Goal: Task Accomplishment & Management: Manage account settings

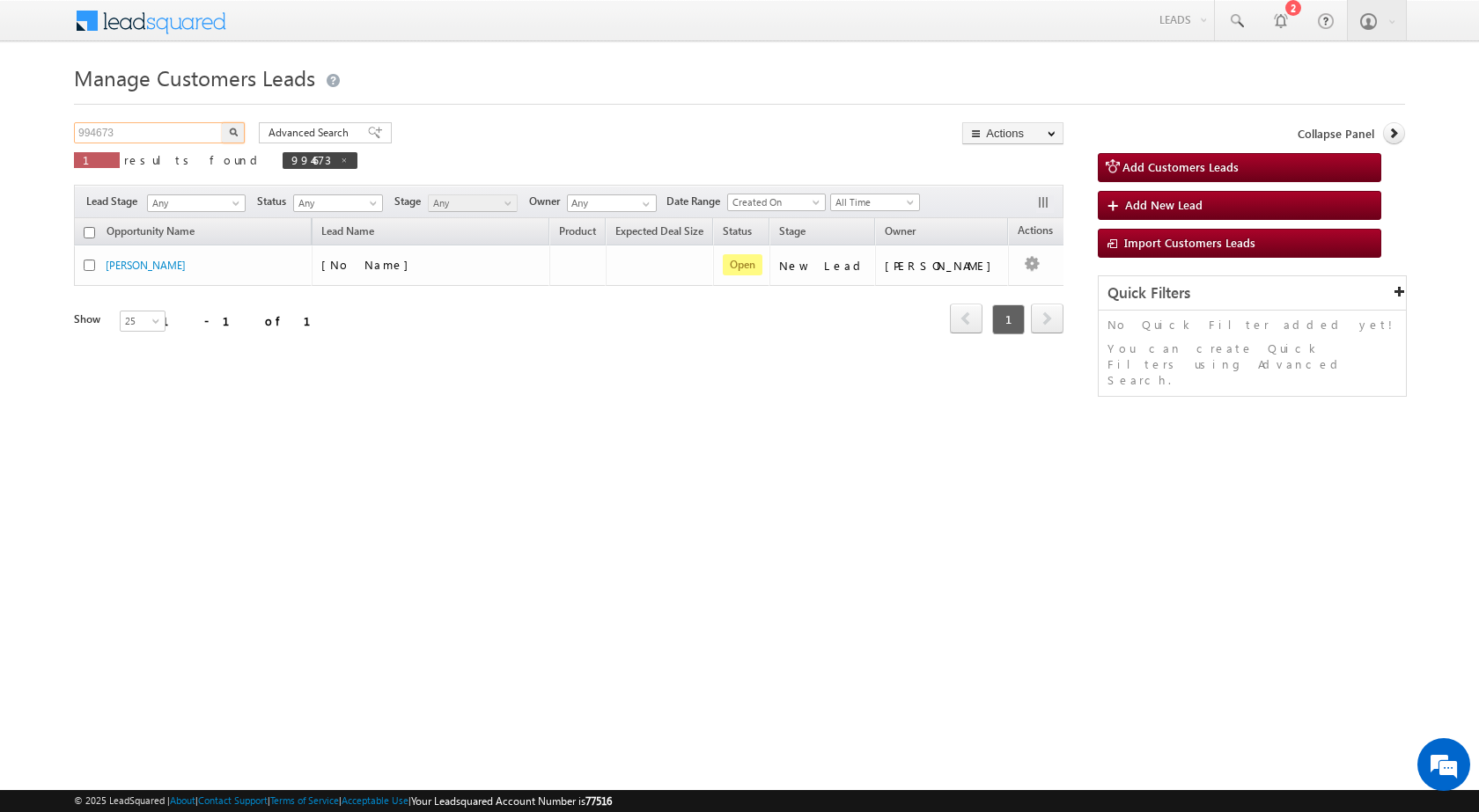
drag, startPoint x: 130, startPoint y: 136, endPoint x: 72, endPoint y: 136, distance: 58.0
click at [72, 136] on body "Menu Rubi Yadav sitar a7@ks erve." at bounding box center [740, 249] width 1479 height 499
paste input "6810"
type input "996810"
click at [235, 137] on button "button" at bounding box center [232, 133] width 23 height 22
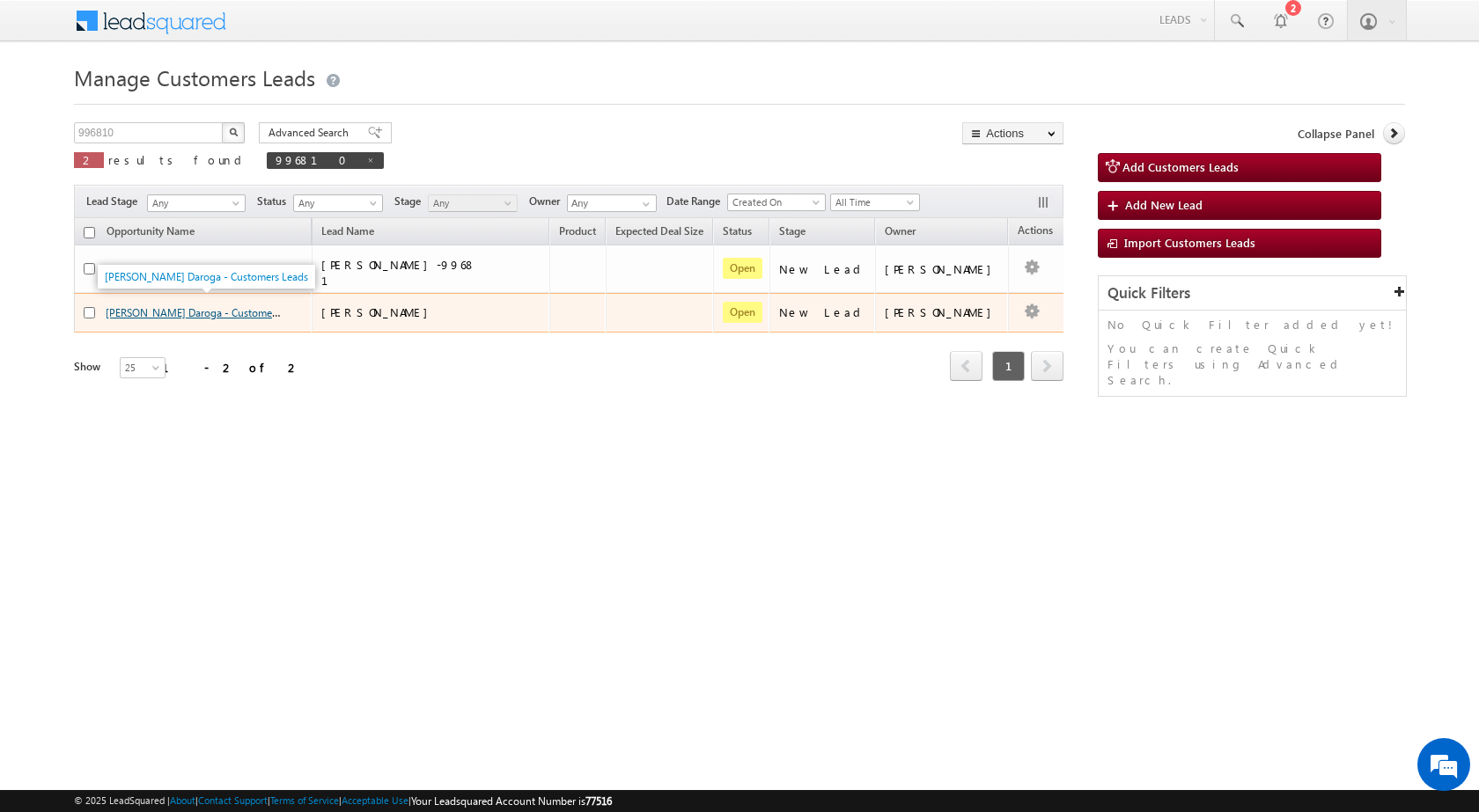
click at [184, 310] on link "Rekha Devi Daroga - Customers Leads" at bounding box center [208, 311] width 204 height 15
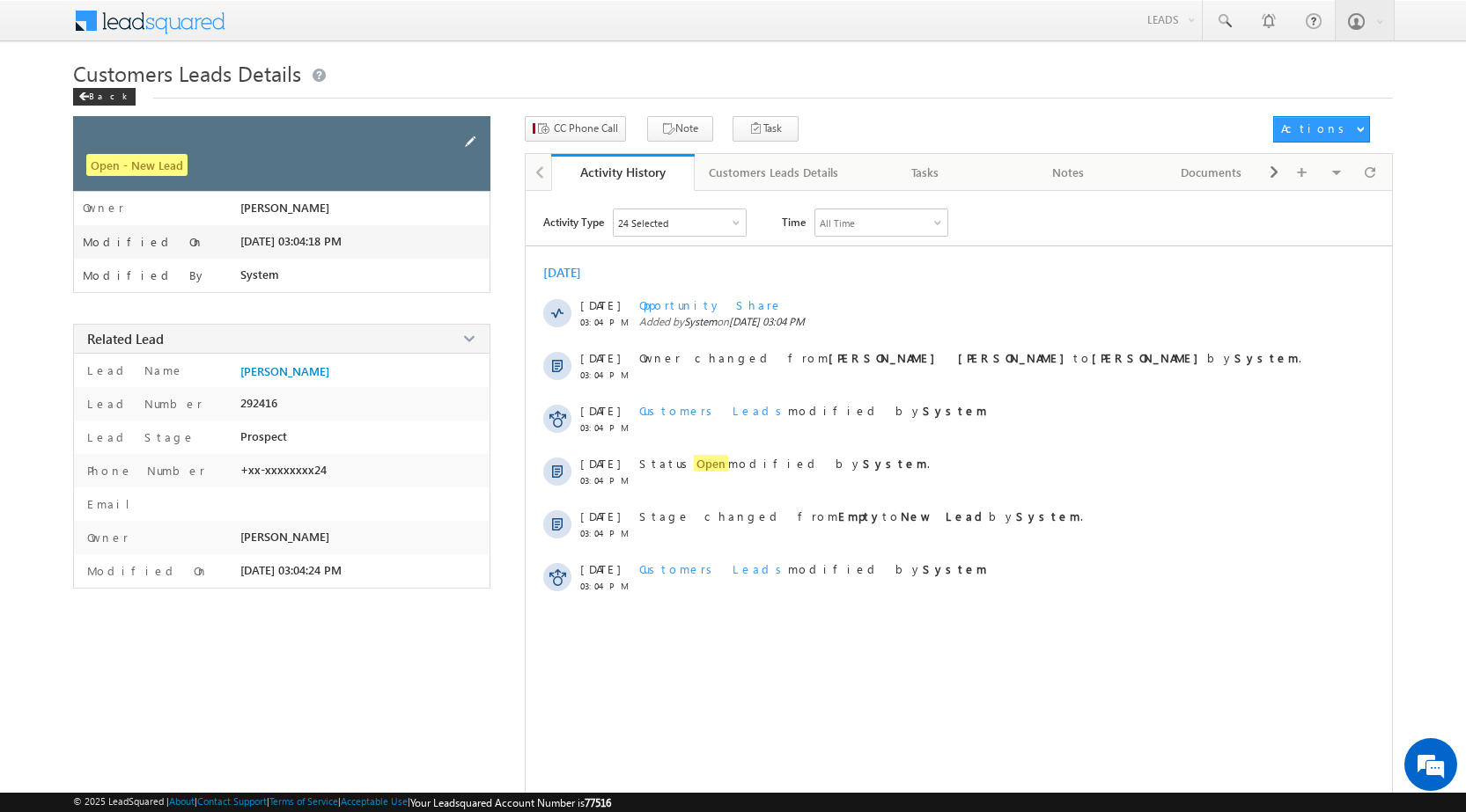
click at [464, 142] on span at bounding box center [470, 142] width 20 height 20
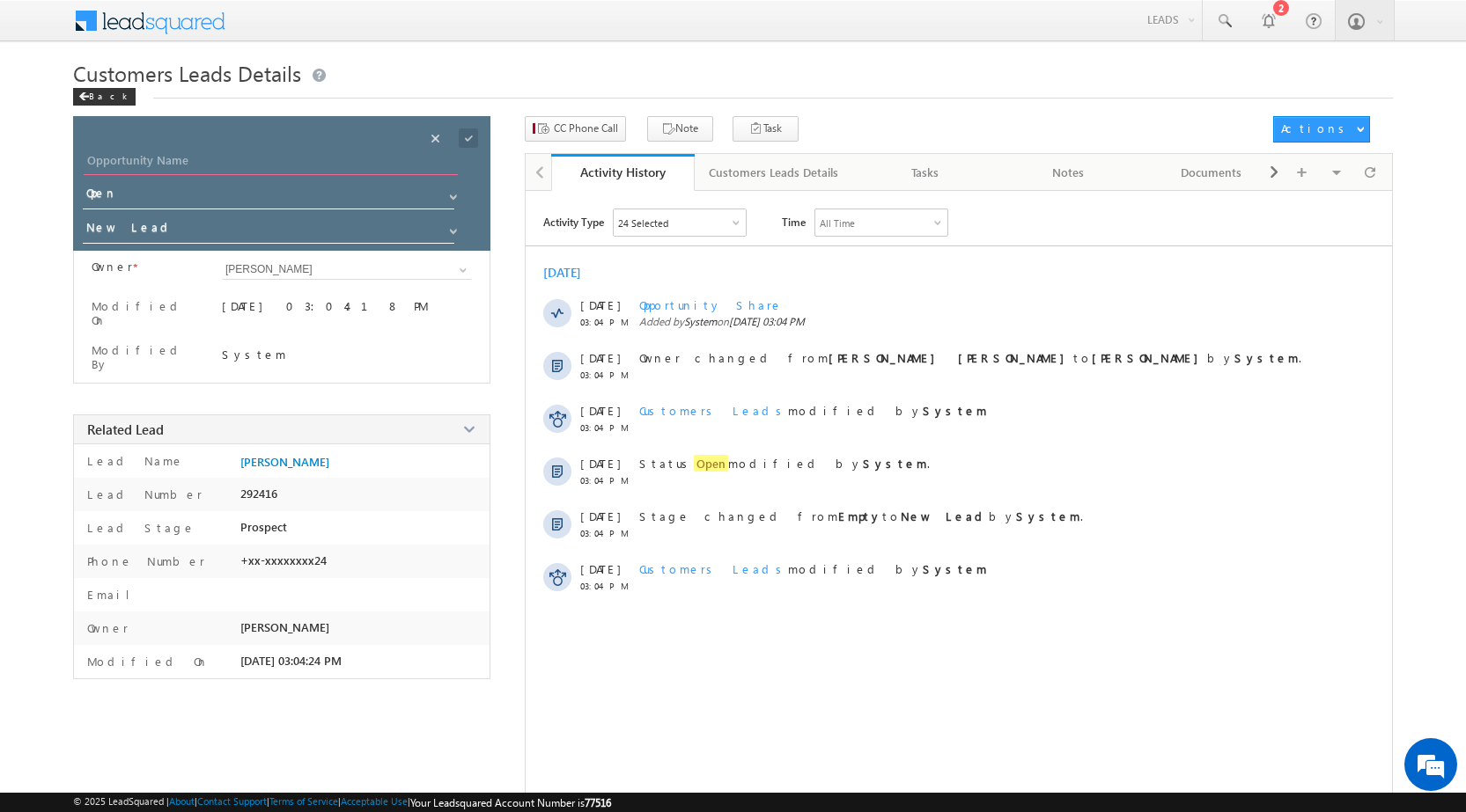
click at [378, 160] on input "Opportunity Name" at bounding box center [270, 163] width 374 height 24
paste input "[PERSON_NAME]"
type input "[PERSON_NAME]"
click at [473, 147] on span at bounding box center [468, 138] width 20 height 20
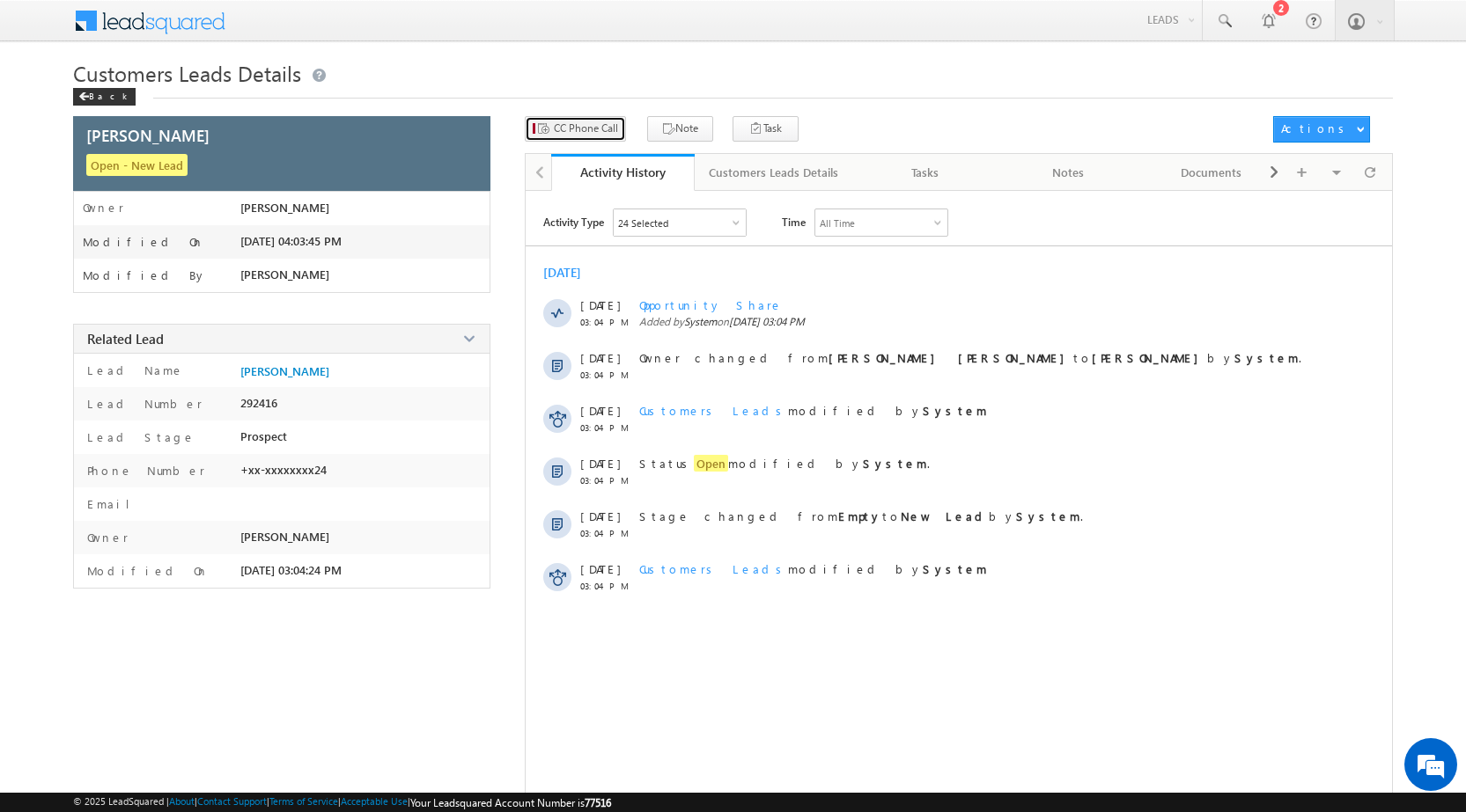
click at [601, 140] on button "CC Phone Call" at bounding box center [575, 129] width 101 height 25
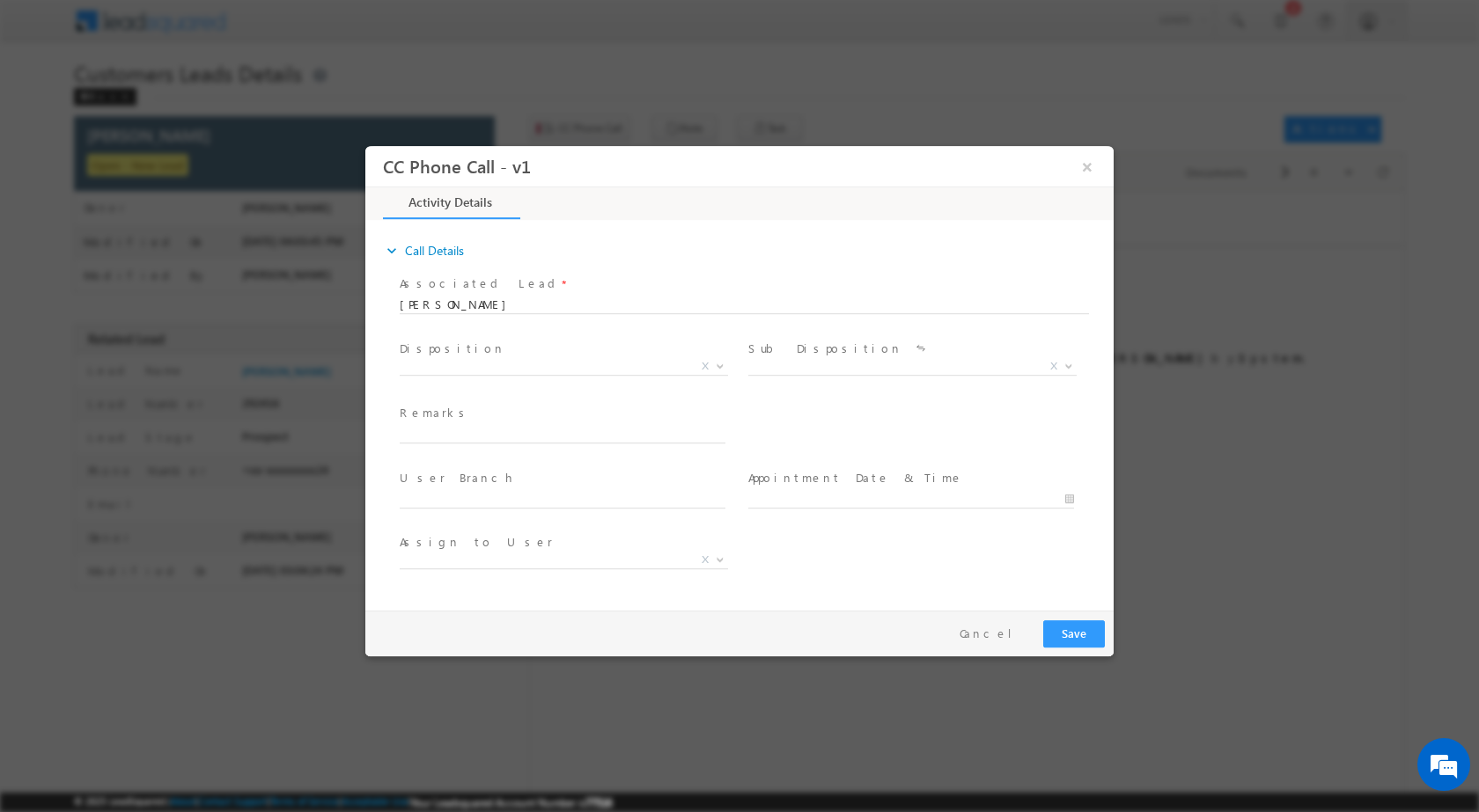
click at [719, 372] on span at bounding box center [718, 364] width 18 height 23
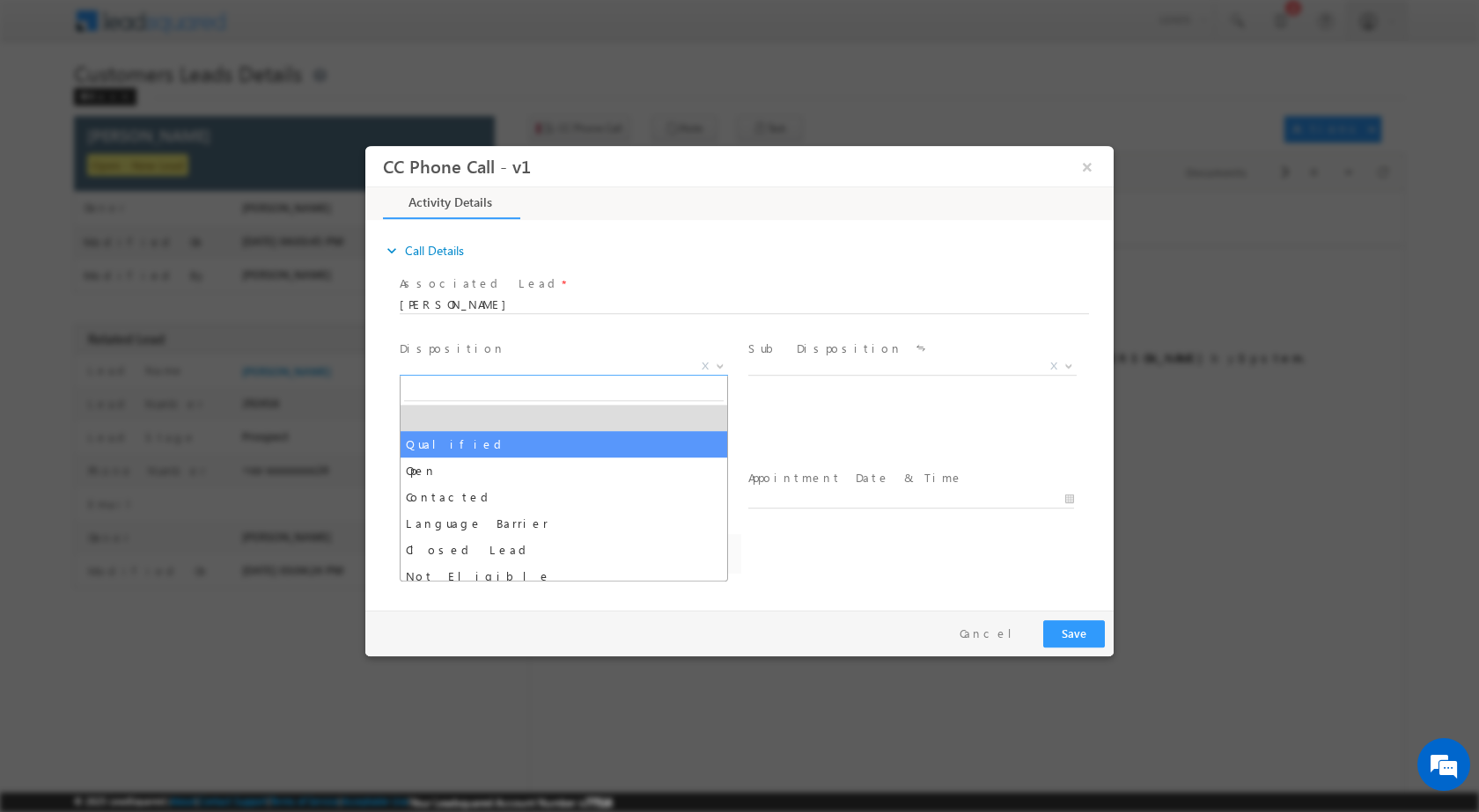
select select "Rose.Shyse+sgrl@leadsquared.com"
select select "Qualified"
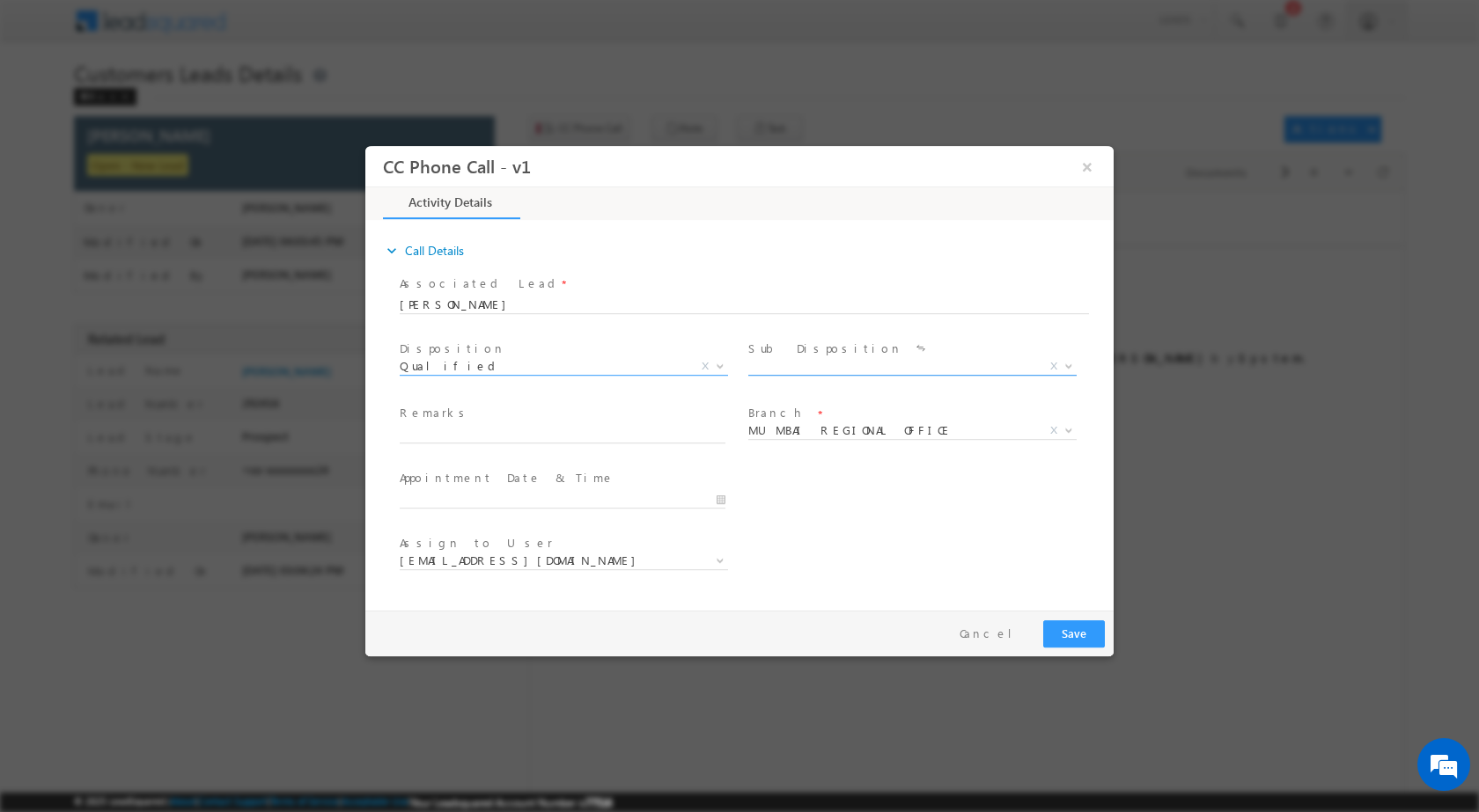
click at [1064, 375] on body "CC Phone Call - v1 × Activity Details * Yes" at bounding box center [740, 373] width 748 height 456
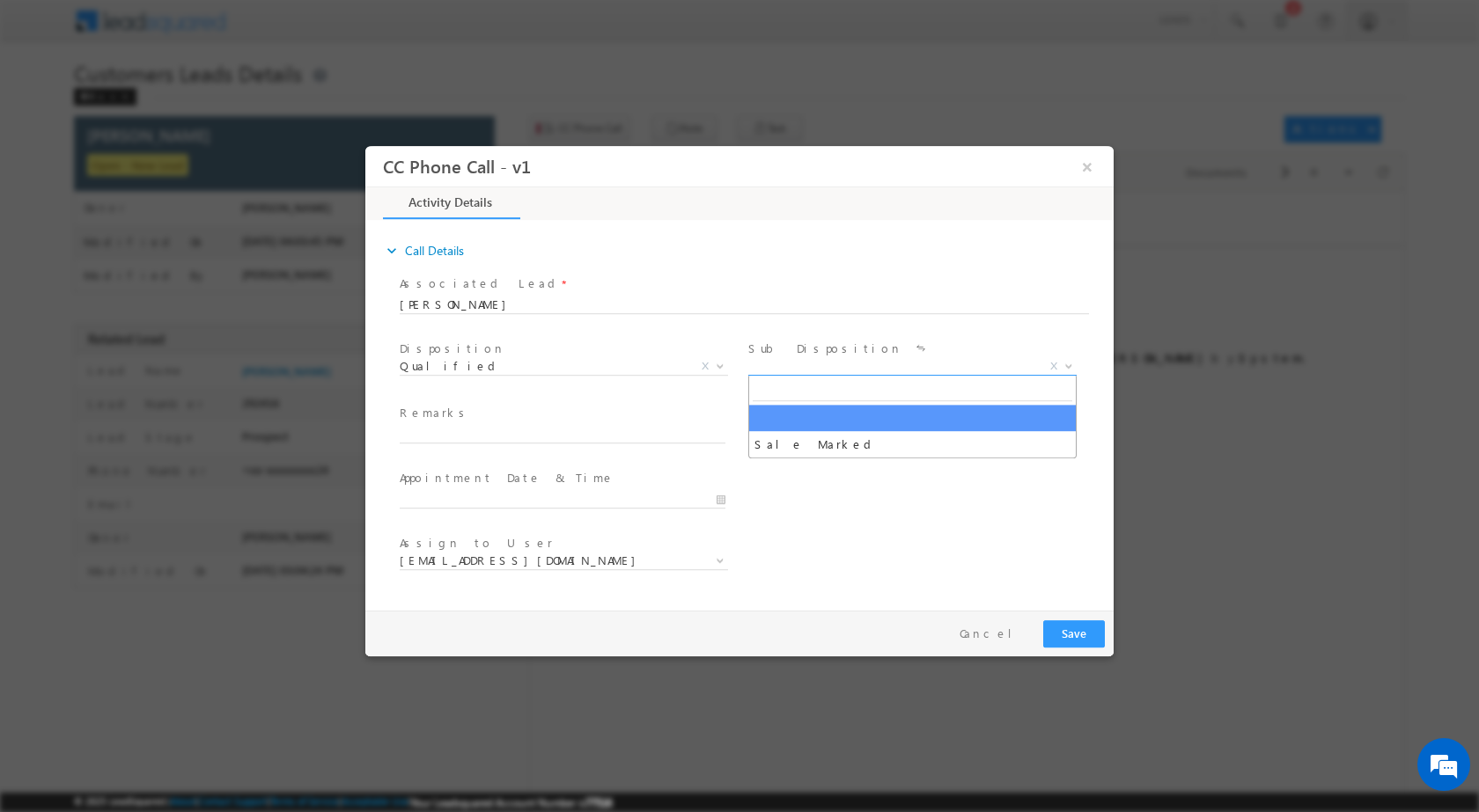
click at [1064, 364] on b at bounding box center [1068, 364] width 11 height 6
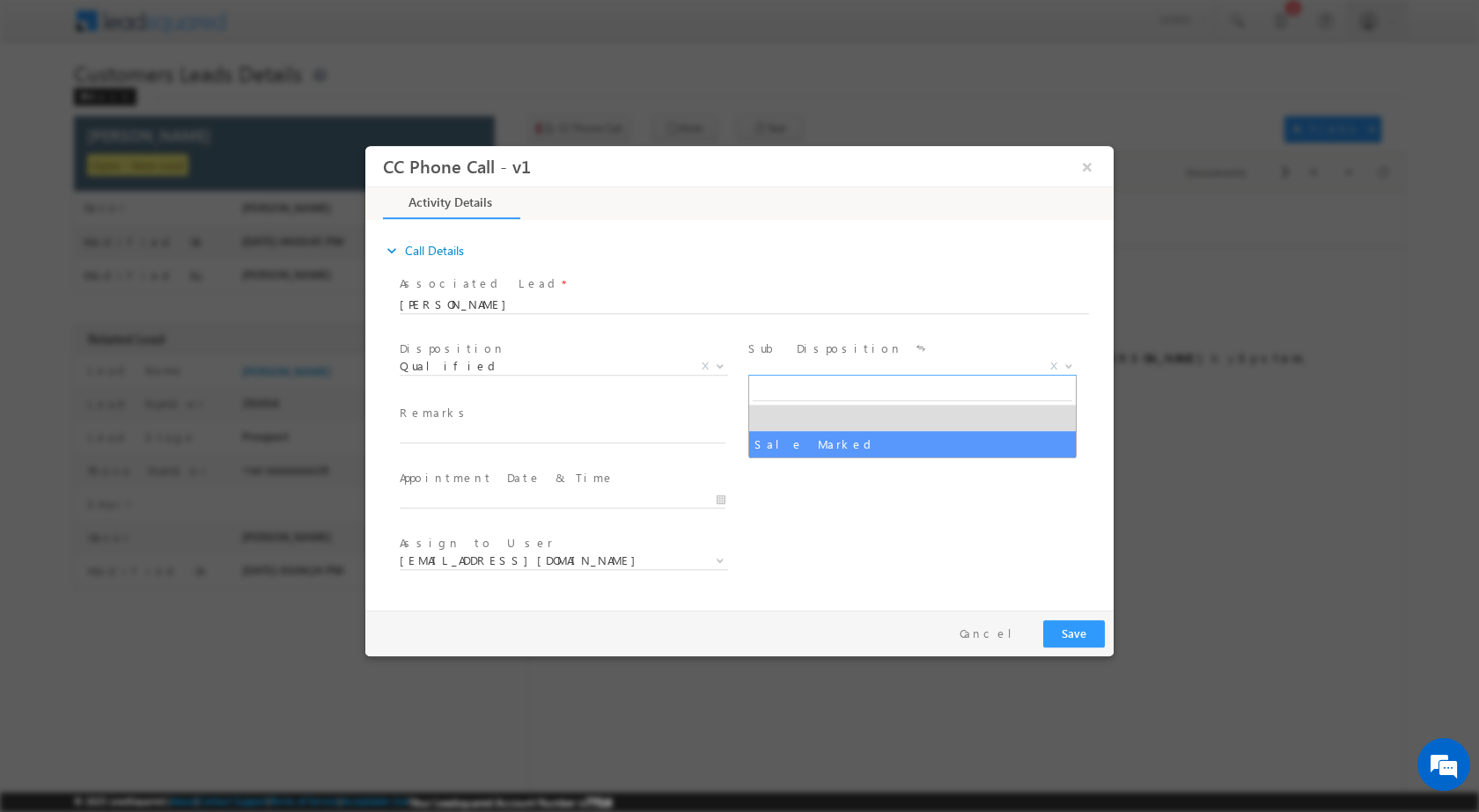
select select "Sale Marked"
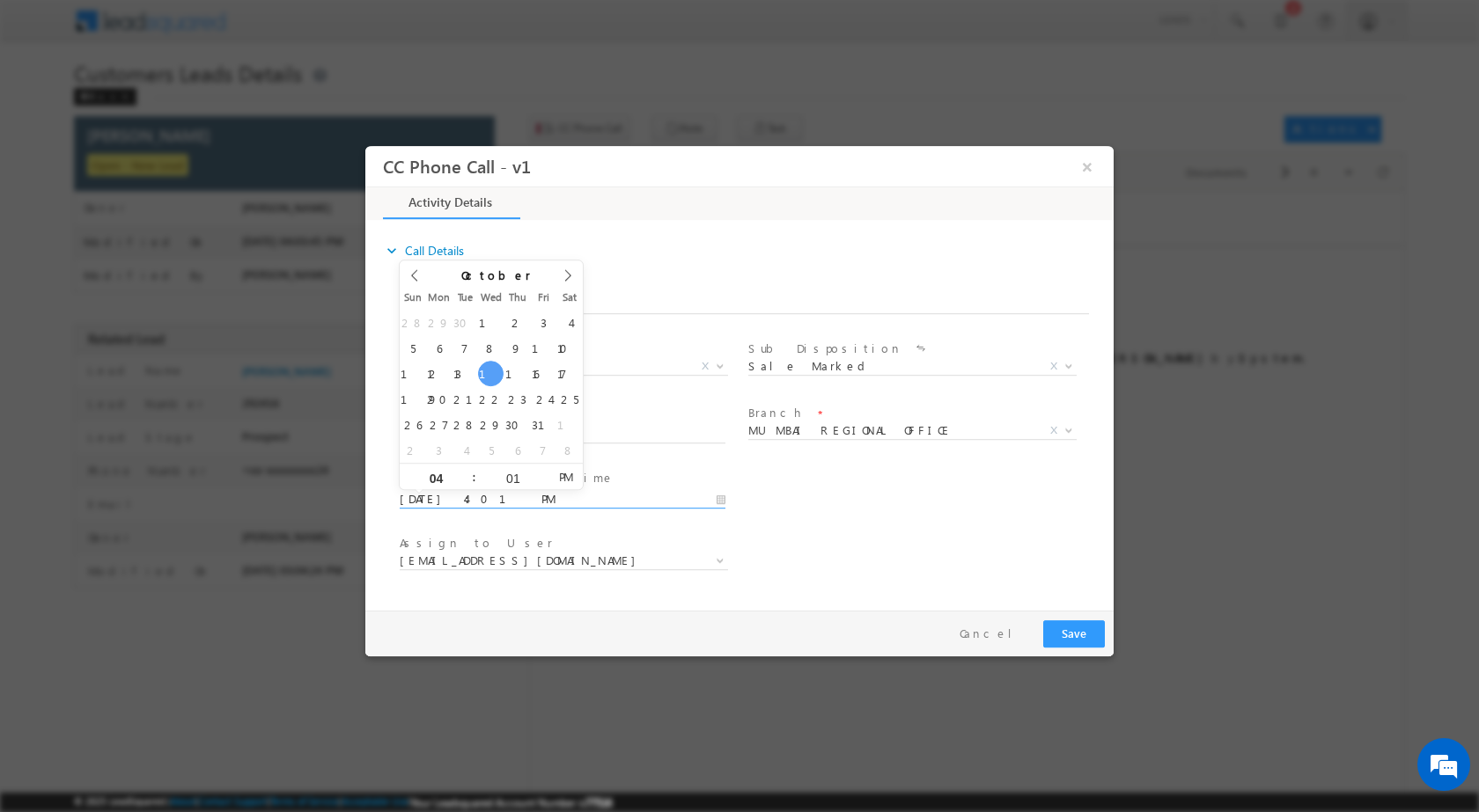
click at [725, 493] on input "10/15/2025 4:01 PM" at bounding box center [562, 499] width 325 height 18
type input "10/19/2025 4:01 PM"
type input "1"
type input "02"
type input "10/19/2025 2:01 PM"
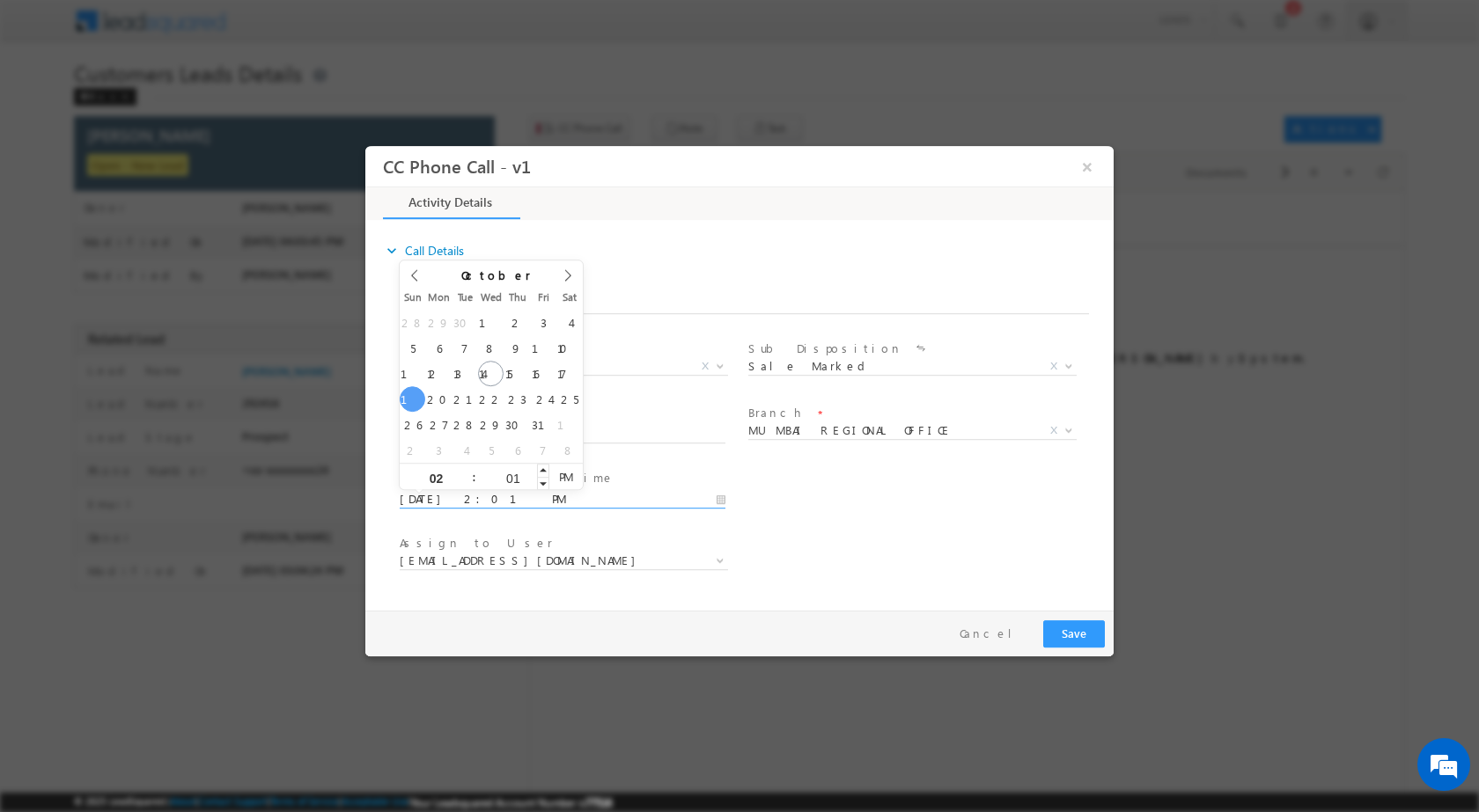
click at [513, 481] on input "01" at bounding box center [512, 478] width 73 height 12
type input "00"
type input "10/19/2025 2:00 PM"
click at [877, 526] on div "User Branch * Appointment Date & Time * 10/19/2025 2:00 PM" at bounding box center [754, 497] width 717 height 65
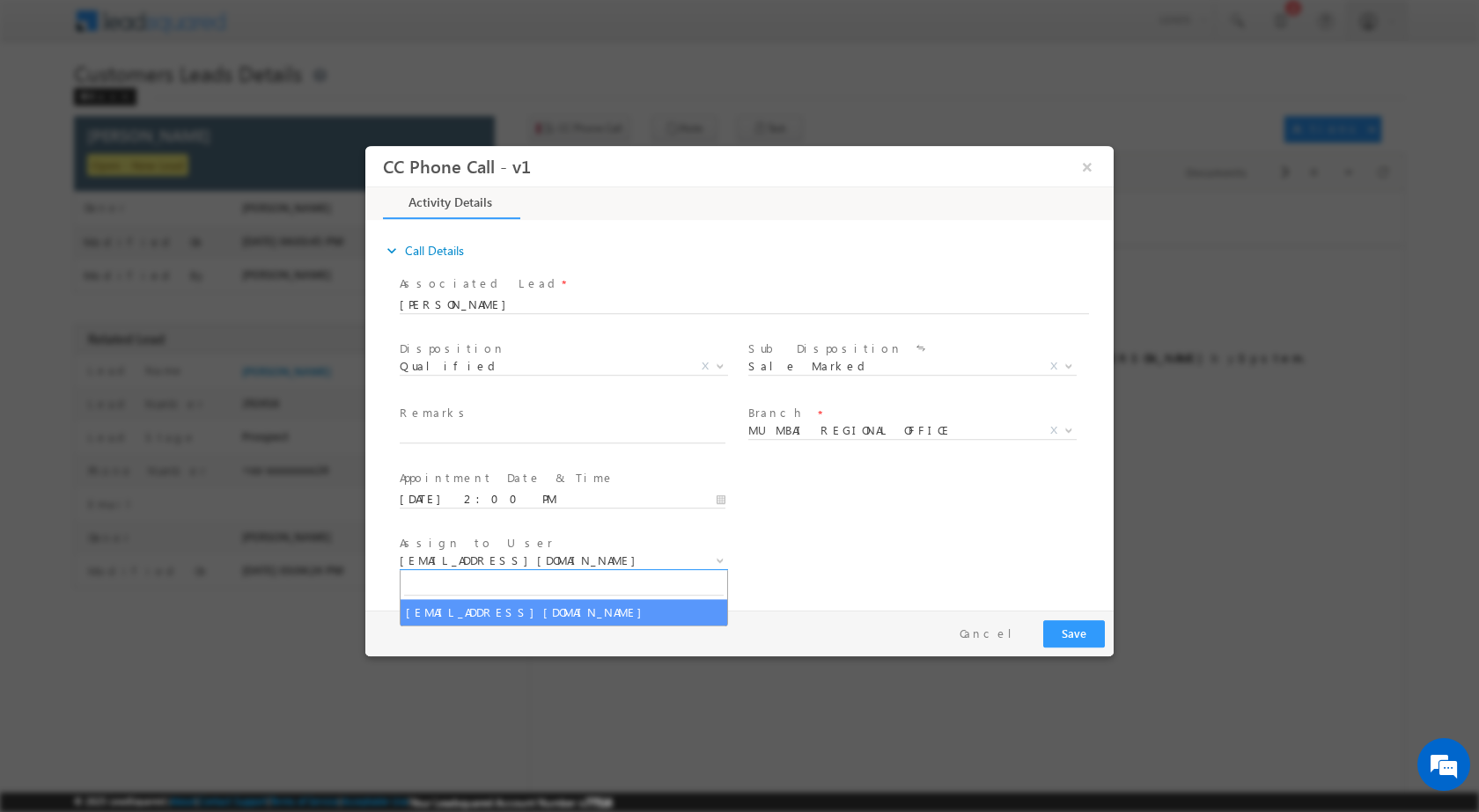
click at [720, 559] on b at bounding box center [720, 559] width 11 height 6
type input "[EMAIL_ADDRESS][DOMAIN_NAME]"
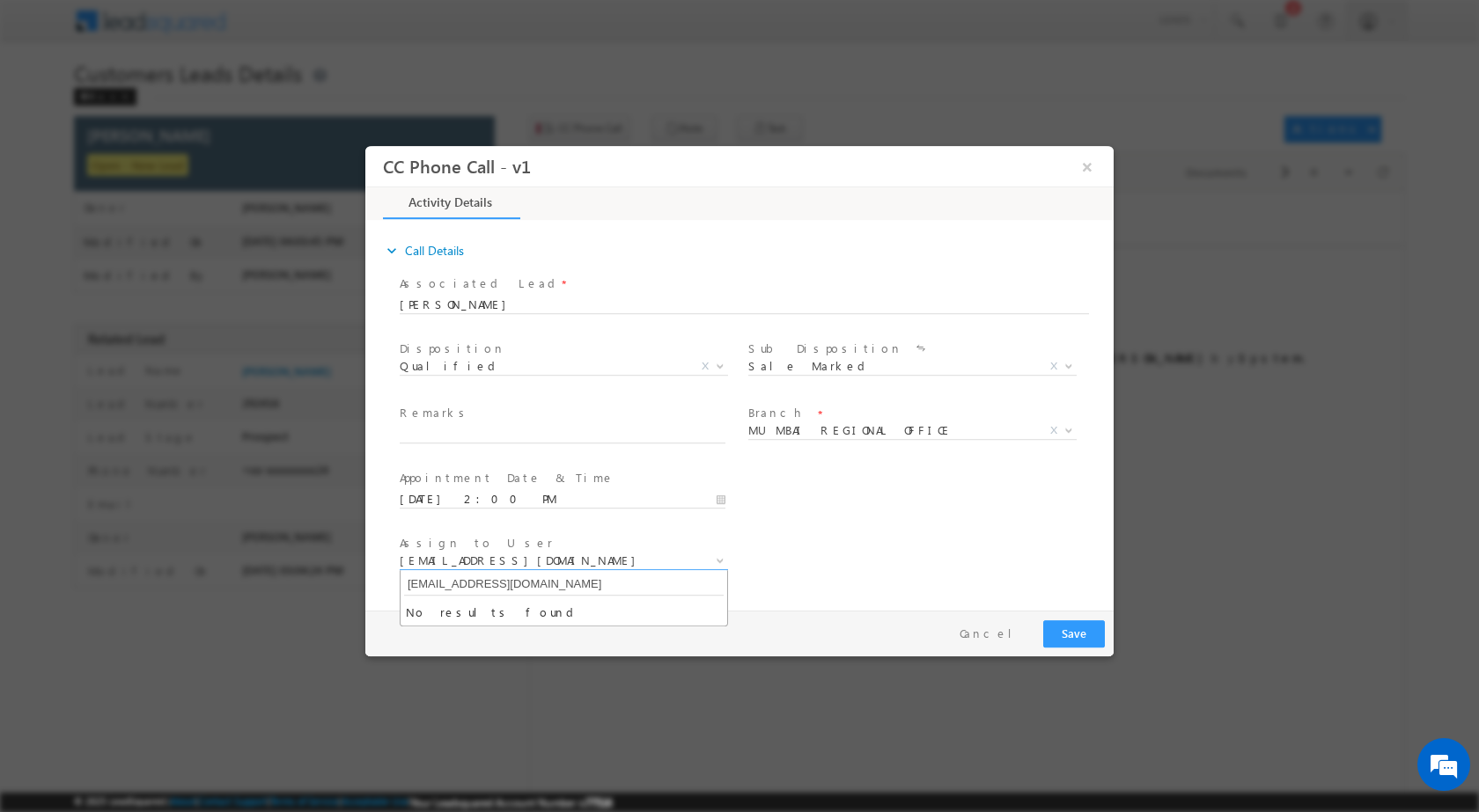
click at [565, 586] on input "[EMAIL_ADDRESS][DOMAIN_NAME]" at bounding box center [563, 584] width 319 height 22
click at [913, 554] on div "Assign to User * Rose.Shyse+sgrl@leadsquared.com Rose.Shyse+sgrl@leadsquared.com" at bounding box center [754, 562] width 717 height 65
click at [471, 437] on input "text" at bounding box center [562, 434] width 325 height 18
paste input "15/10-Customer name is Rekha Devi Daroga Loan type is Top Up Required amount 4 …"
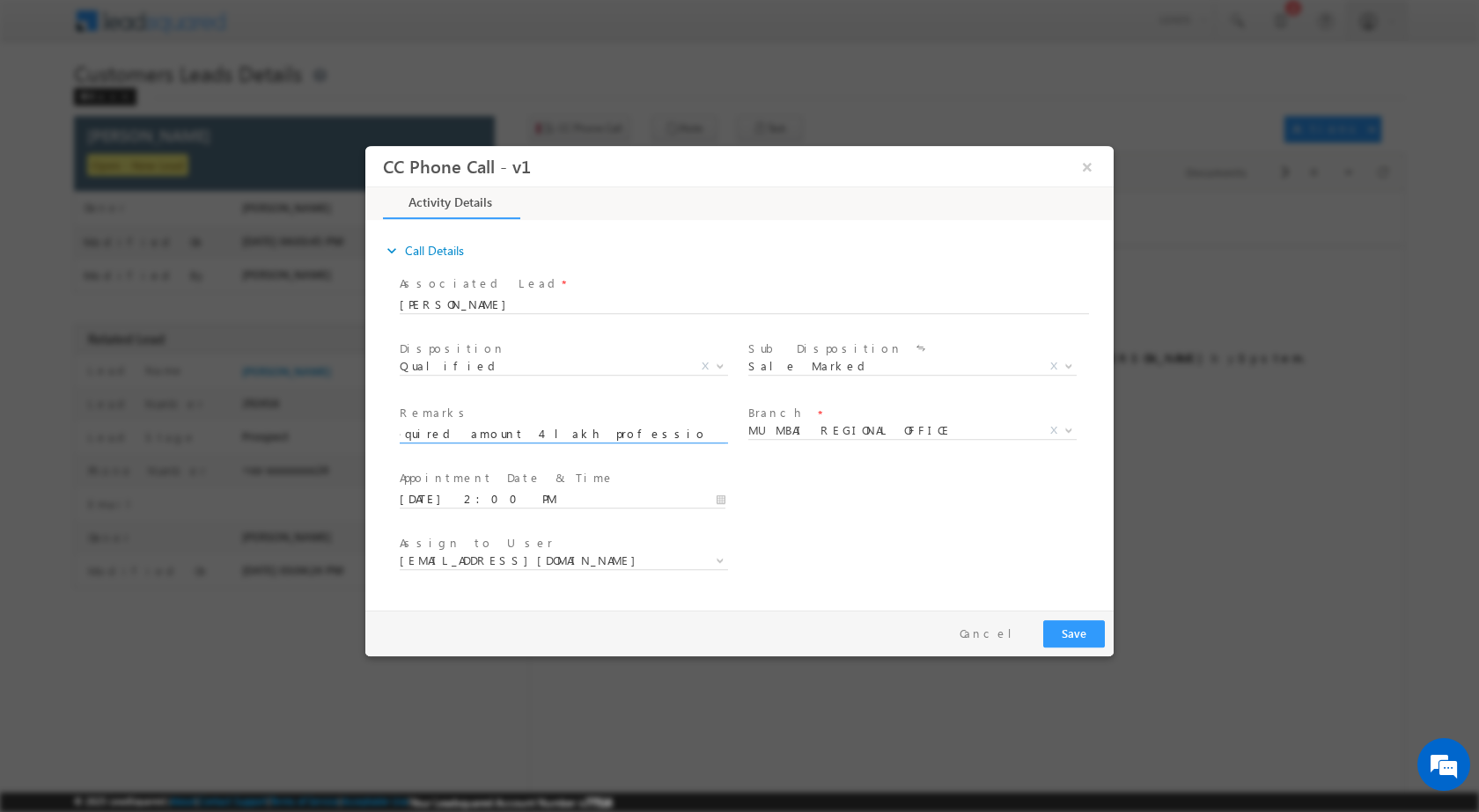
type input "15/10-Customer name is Rekha Devi Daroga Loan type is Top Up Required amount 4 …"
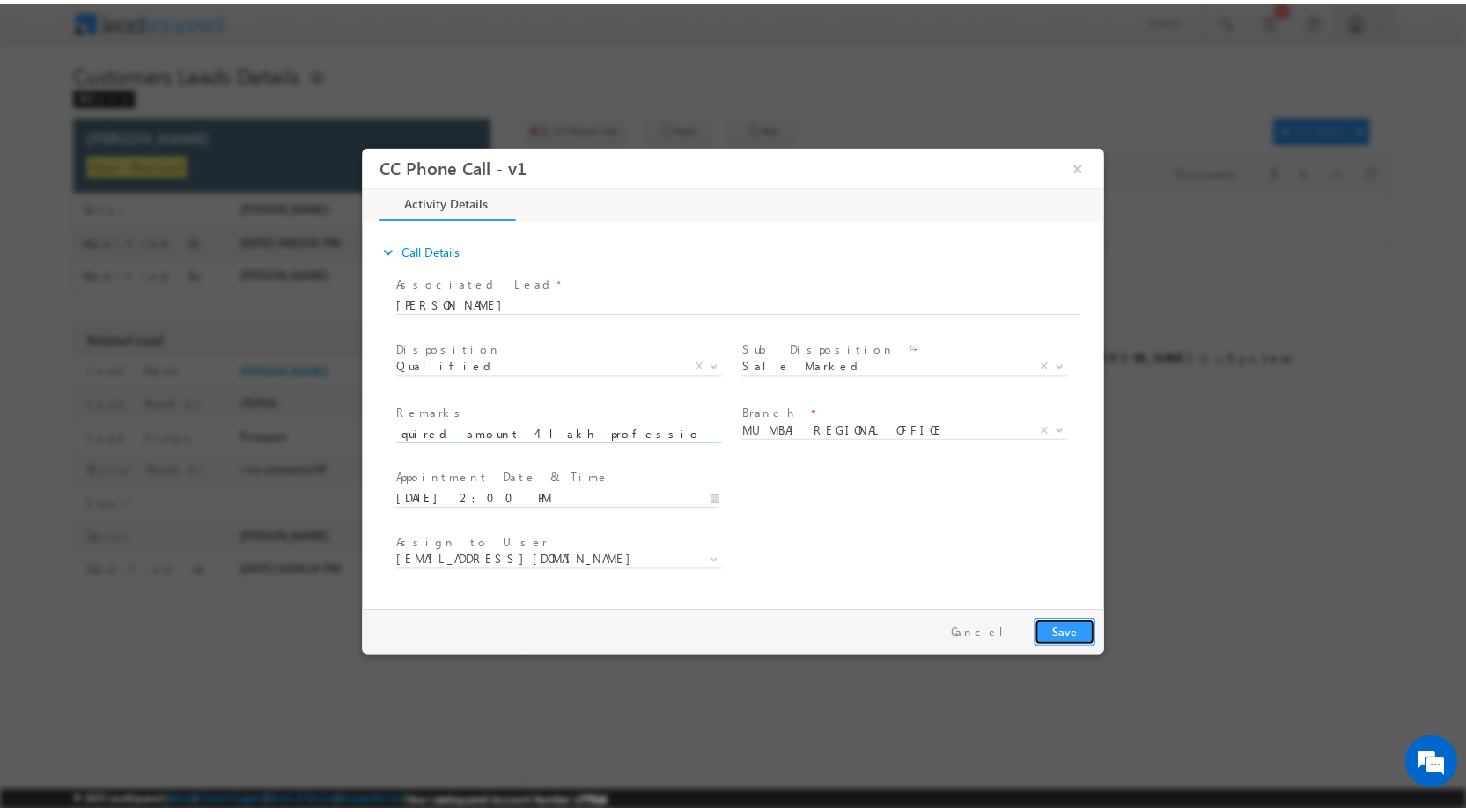
scroll to position [0, 0]
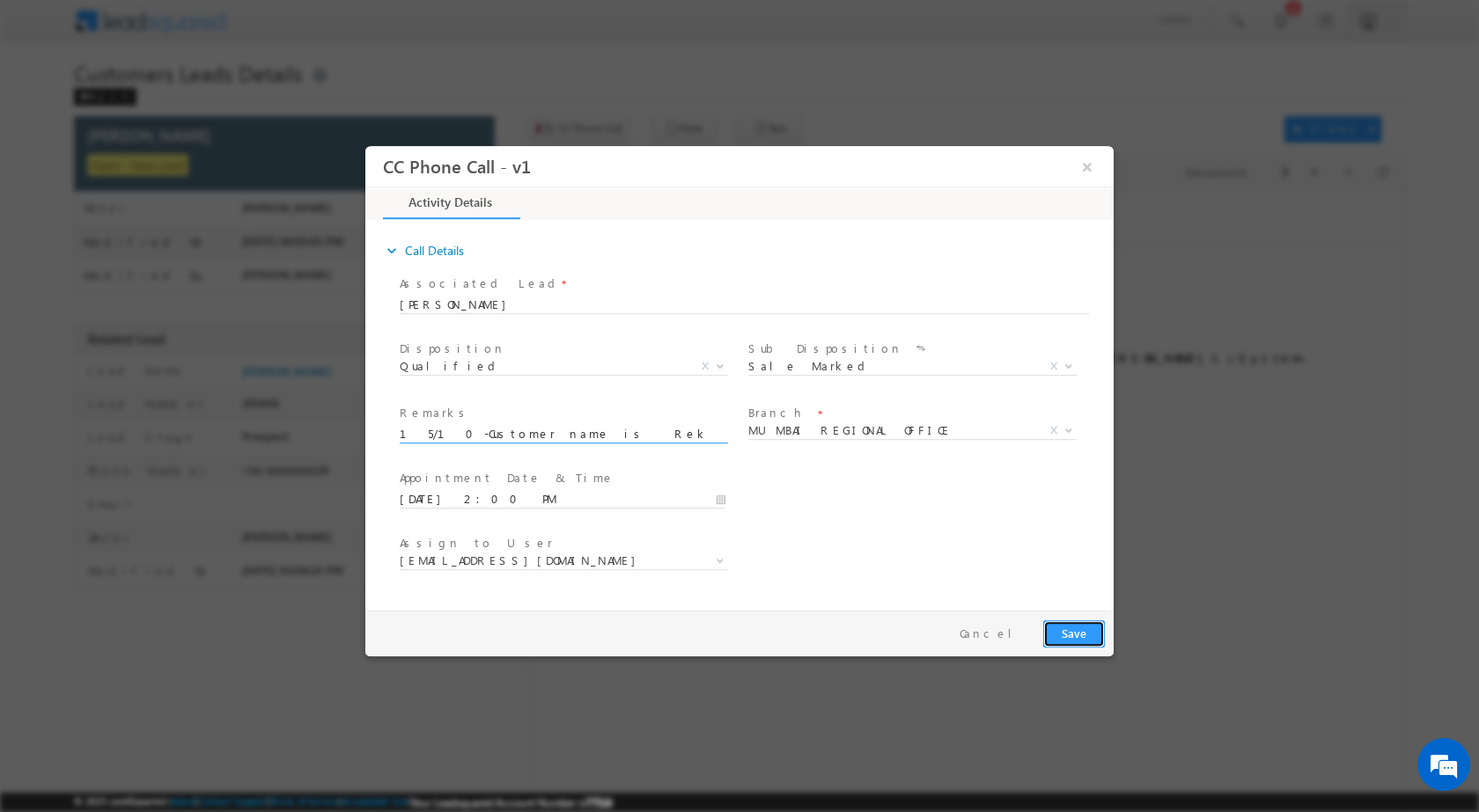
click at [1084, 637] on button "Save" at bounding box center [1073, 634] width 62 height 27
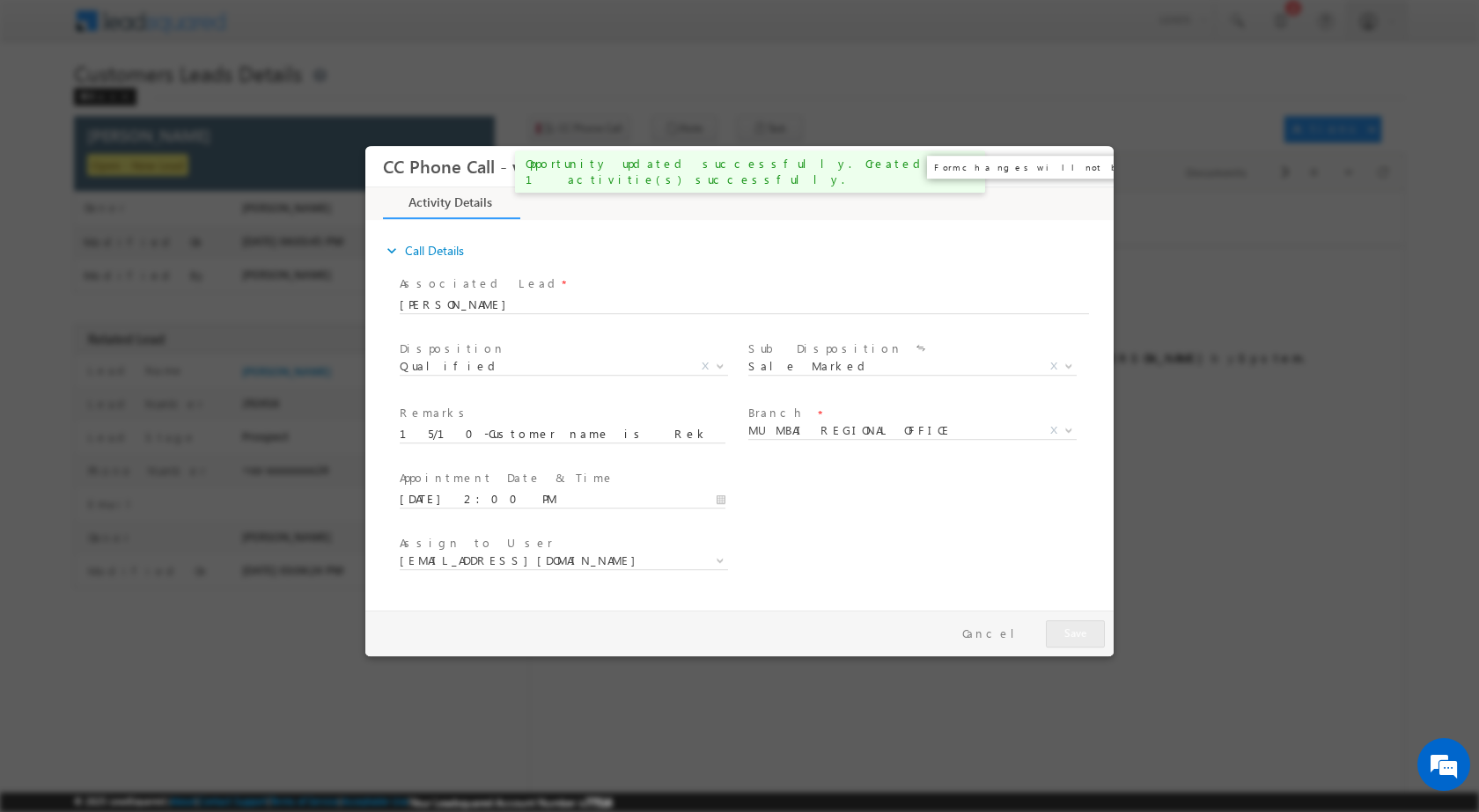
click at [1086, 169] on button "×" at bounding box center [1086, 166] width 30 height 32
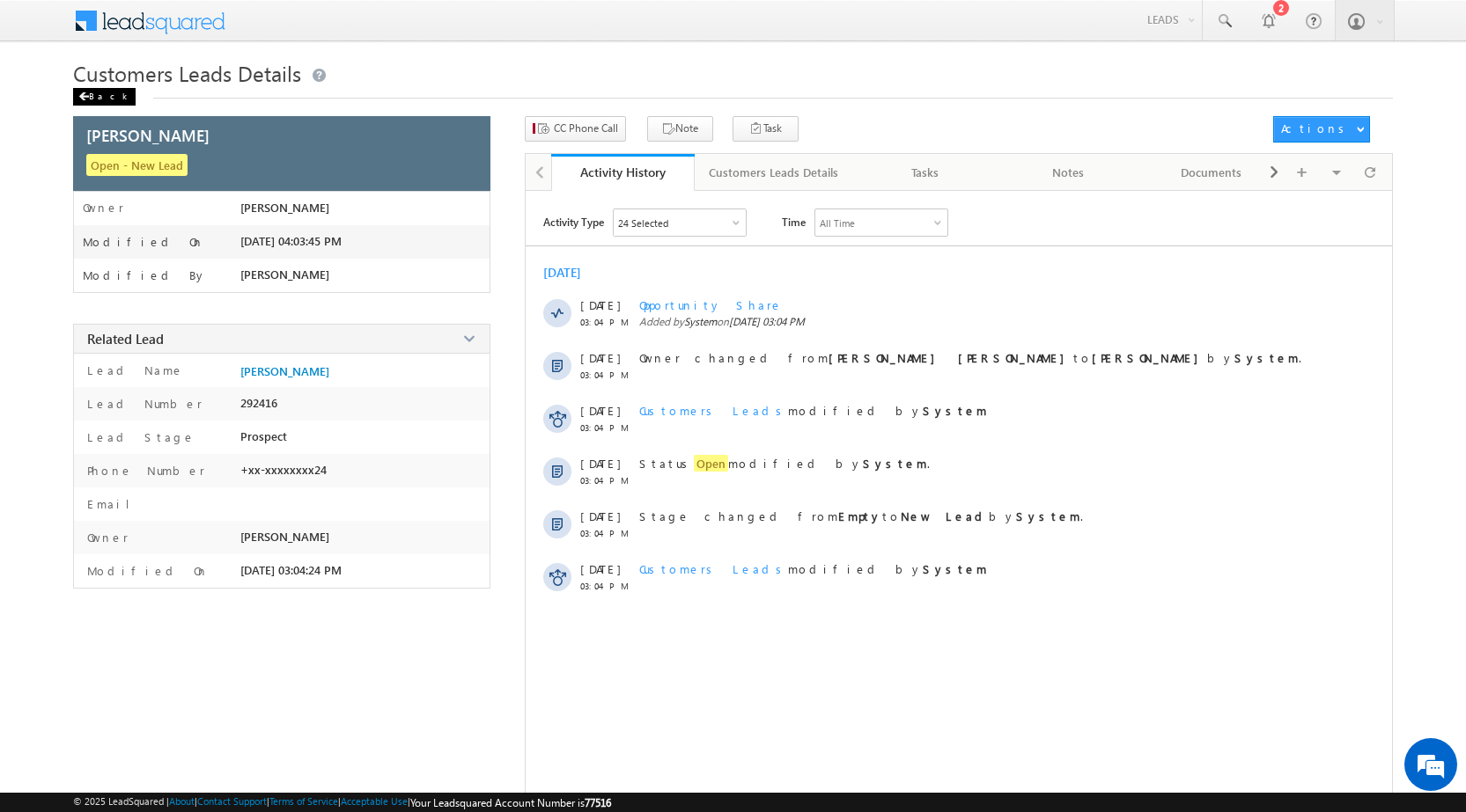
click at [99, 91] on div "Back" at bounding box center [105, 97] width 63 height 18
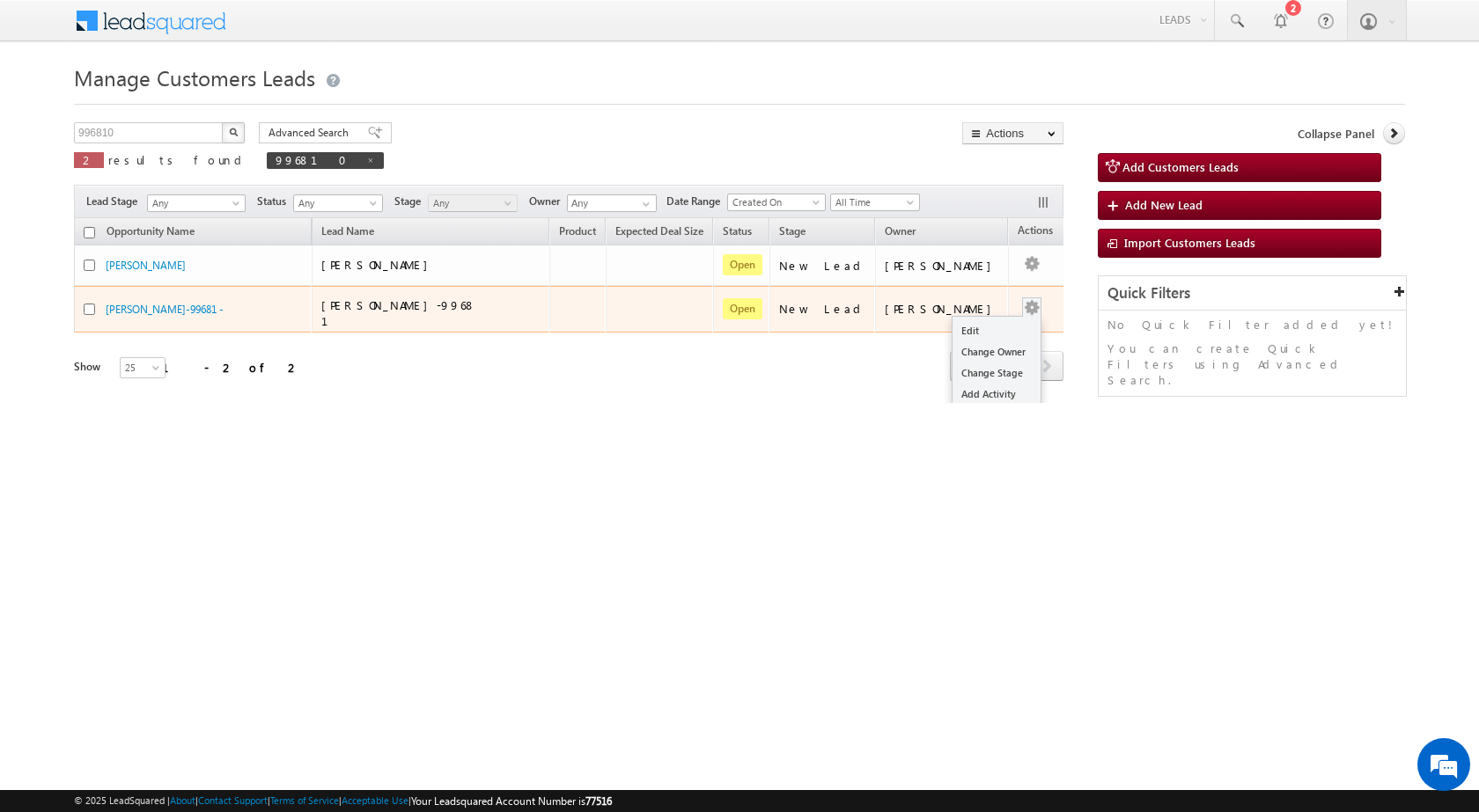
click at [1018, 308] on div "Edit Change Owner Change Stage Add Activity Add Task Delete" at bounding box center [1031, 309] width 28 height 23
click at [981, 320] on link "Edit" at bounding box center [996, 331] width 88 height 22
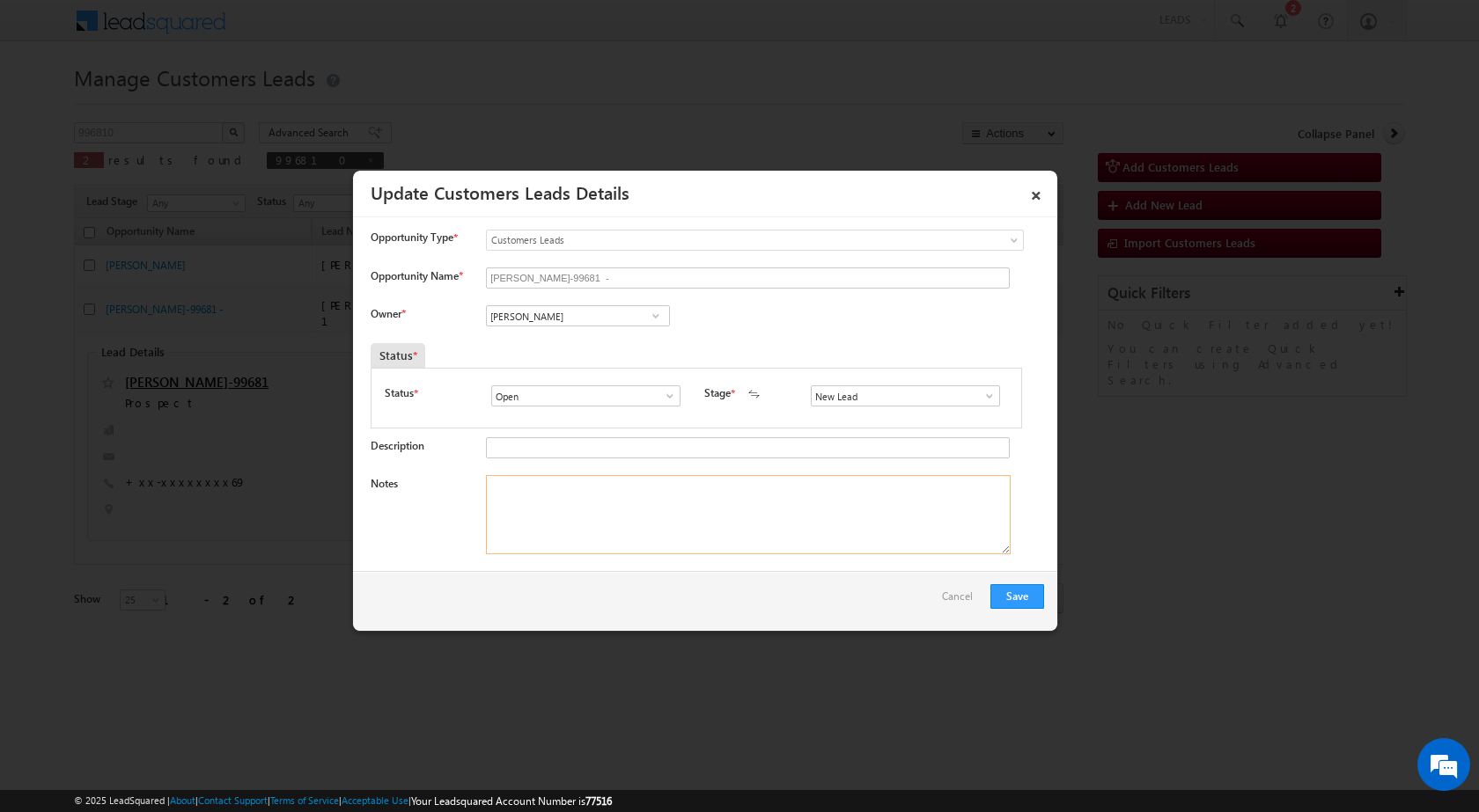
click at [688, 521] on textarea "Notes" at bounding box center [748, 514] width 525 height 79
paste textarea "15/10-Customer name is Rekha Devi Daroga Loan type is Top Up Required amount 4 …"
type textarea "15/10-Customer name is Rekha Devi Daroga Loan type is Top Up Required amount 4 …"
click at [1027, 197] on link "×" at bounding box center [1035, 192] width 30 height 30
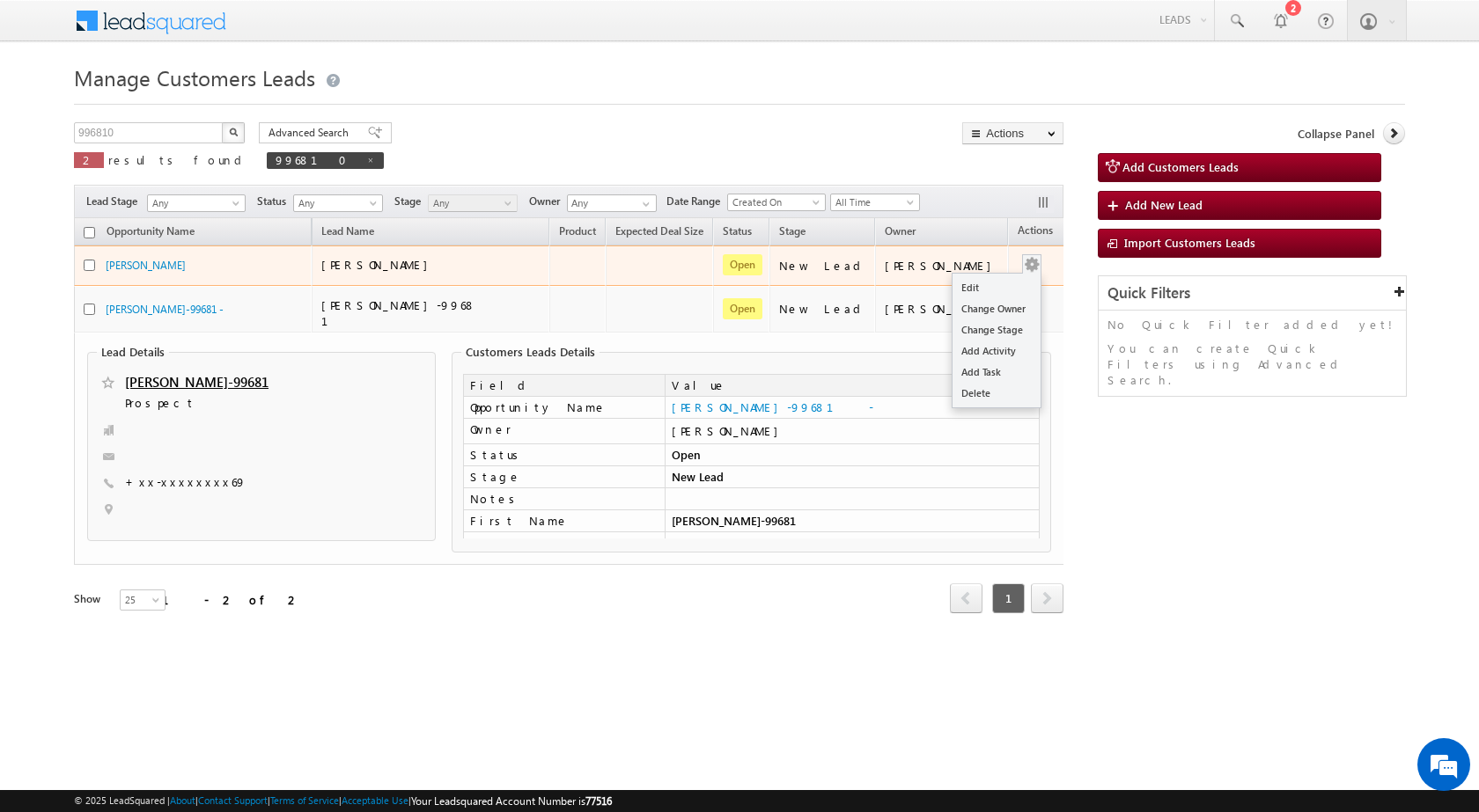
click at [1023, 258] on button "button" at bounding box center [1031, 264] width 18 height 18
click at [1023, 264] on button "button" at bounding box center [1031, 264] width 18 height 18
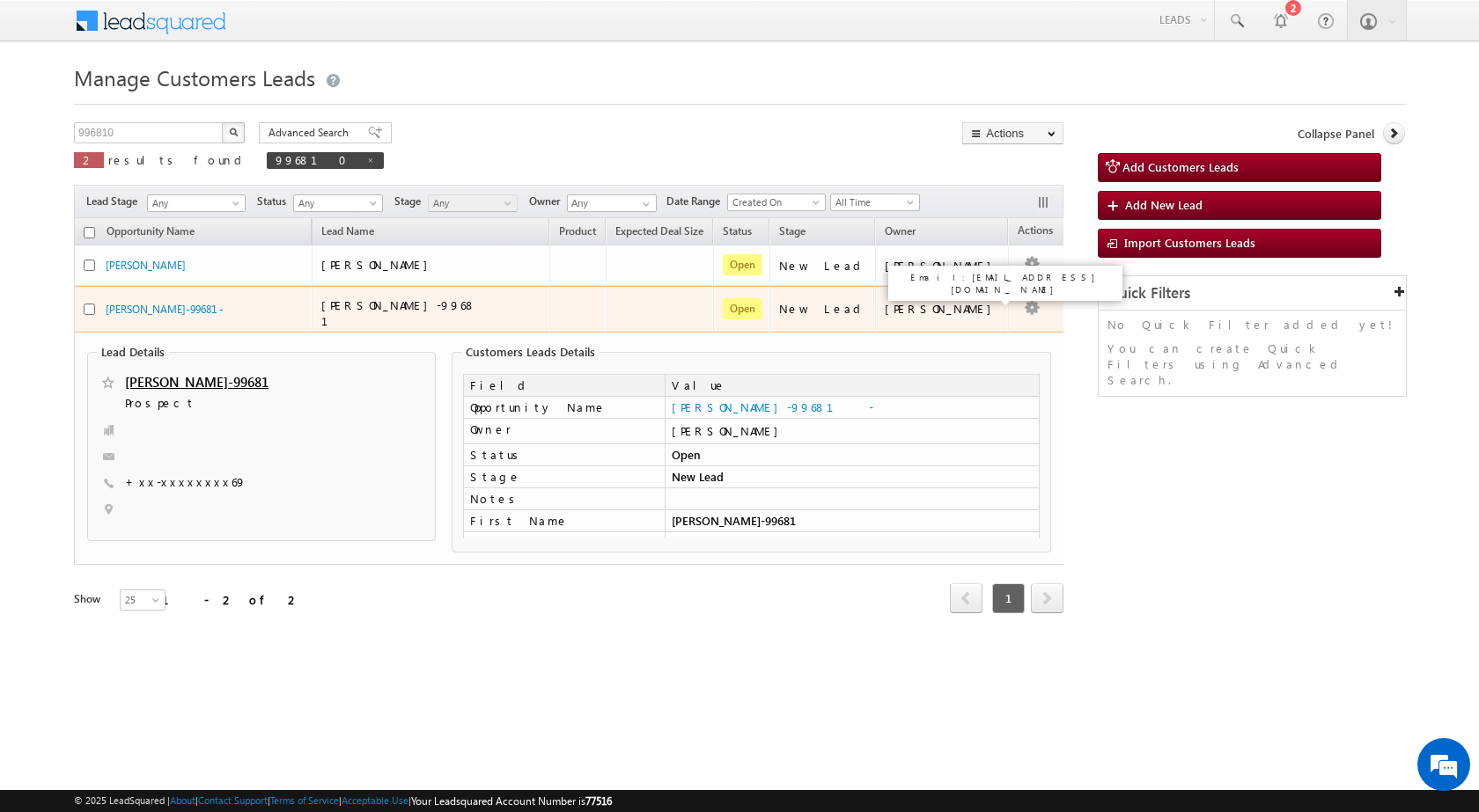
click at [952, 301] on div "[PERSON_NAME]" at bounding box center [942, 309] width 116 height 16
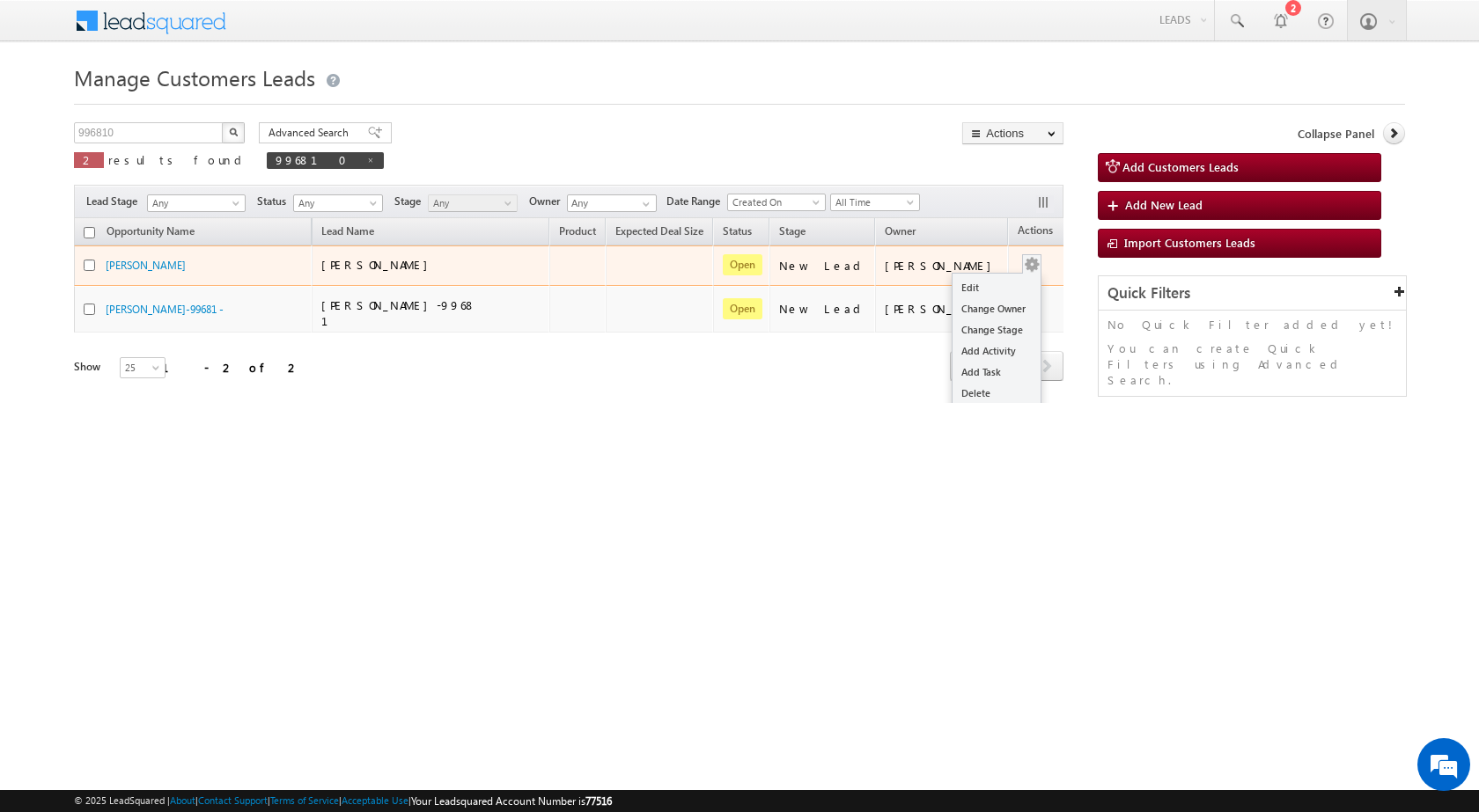
click at [1023, 264] on button "button" at bounding box center [1031, 264] width 18 height 18
click at [976, 281] on link "Edit" at bounding box center [996, 288] width 88 height 22
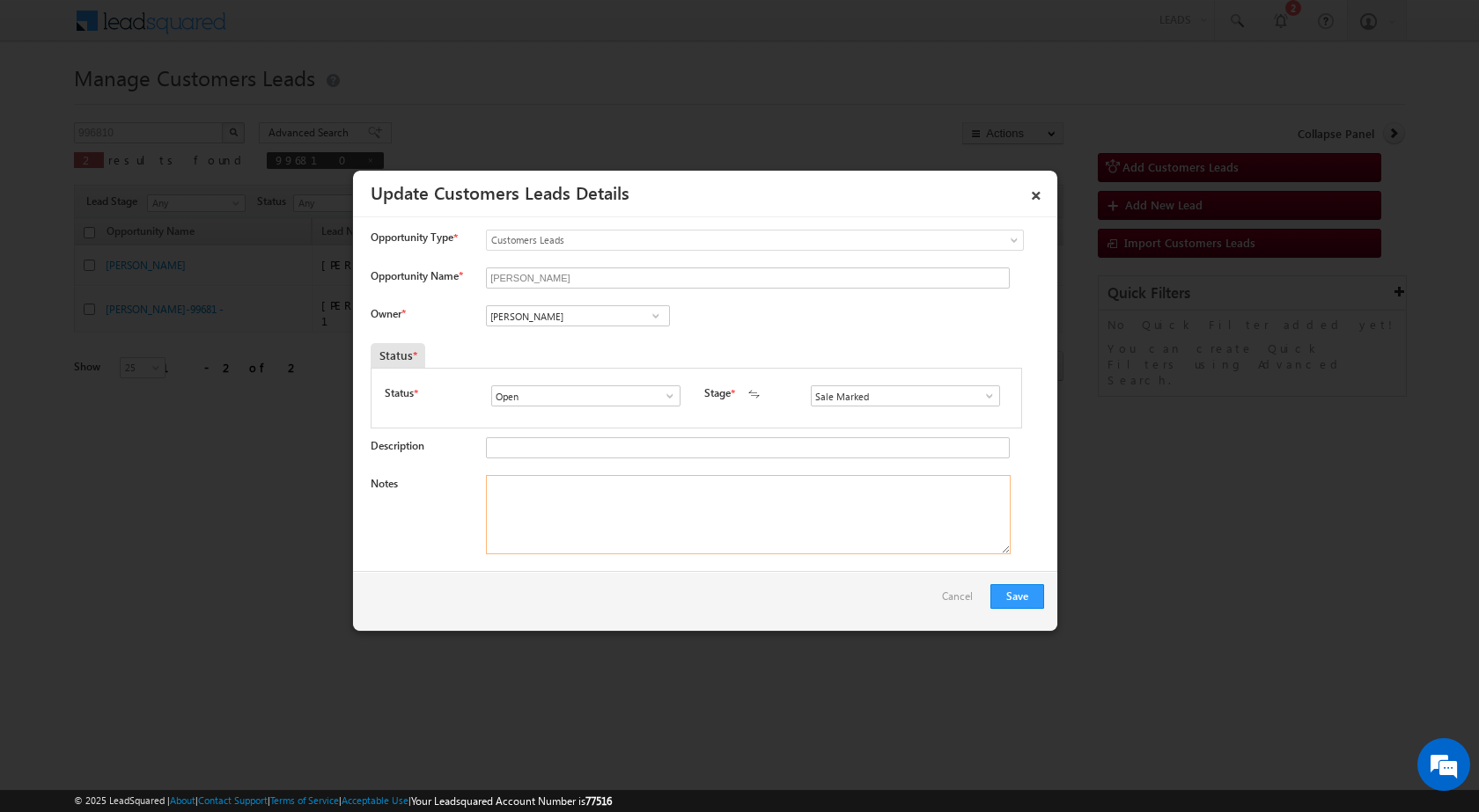
click at [690, 535] on textarea "Notes" at bounding box center [748, 514] width 525 height 79
paste textarea "15/10-Customer name is Rekha Devi Daroga Loan type is Top Up Required amount 4 …"
type textarea "15/10-Customer name is Rekha Devi Daroga Loan type is Top Up Required amount 4 …"
click at [653, 319] on span at bounding box center [655, 315] width 18 height 14
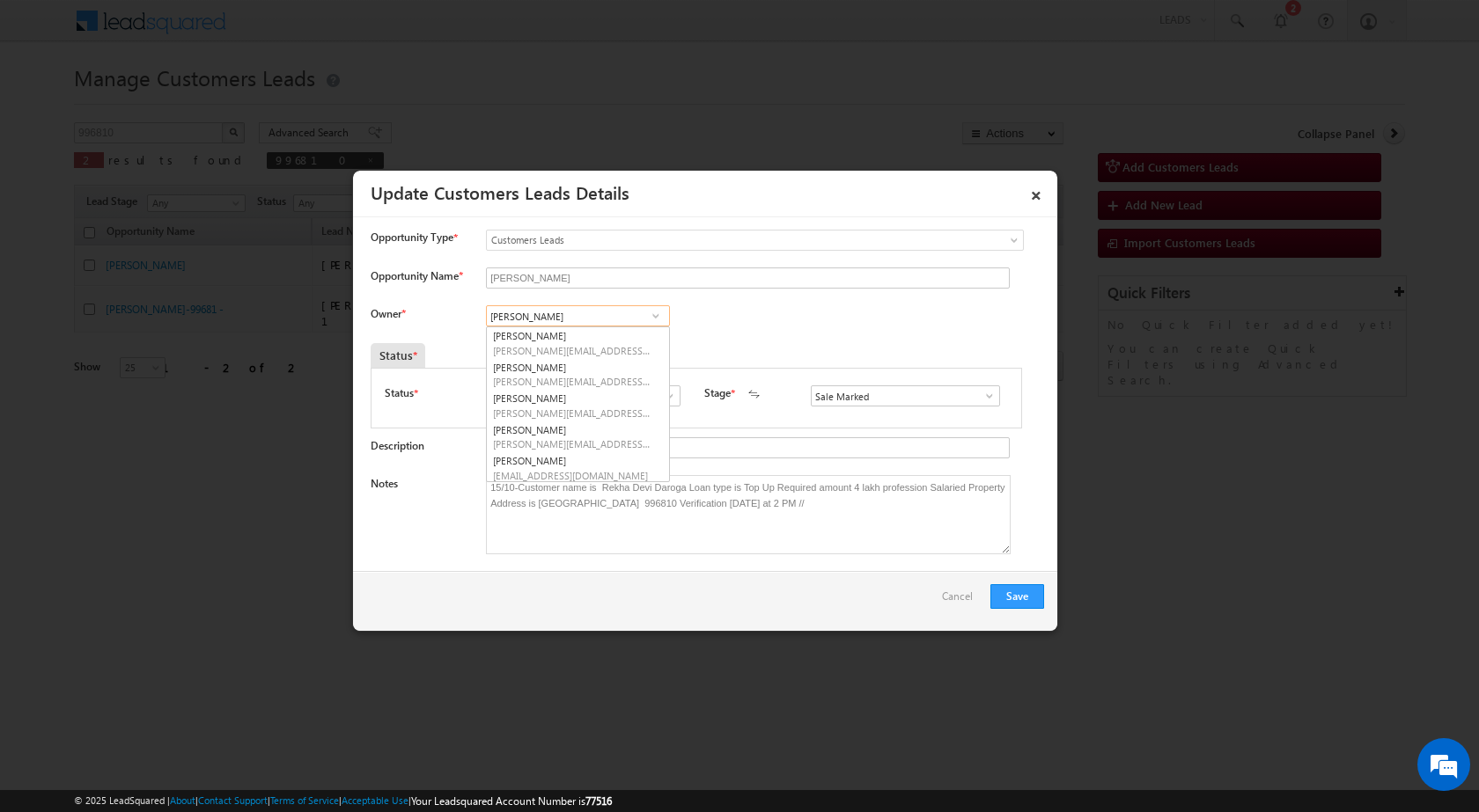
paste input "[EMAIL_ADDRESS][DOMAIN_NAME]"
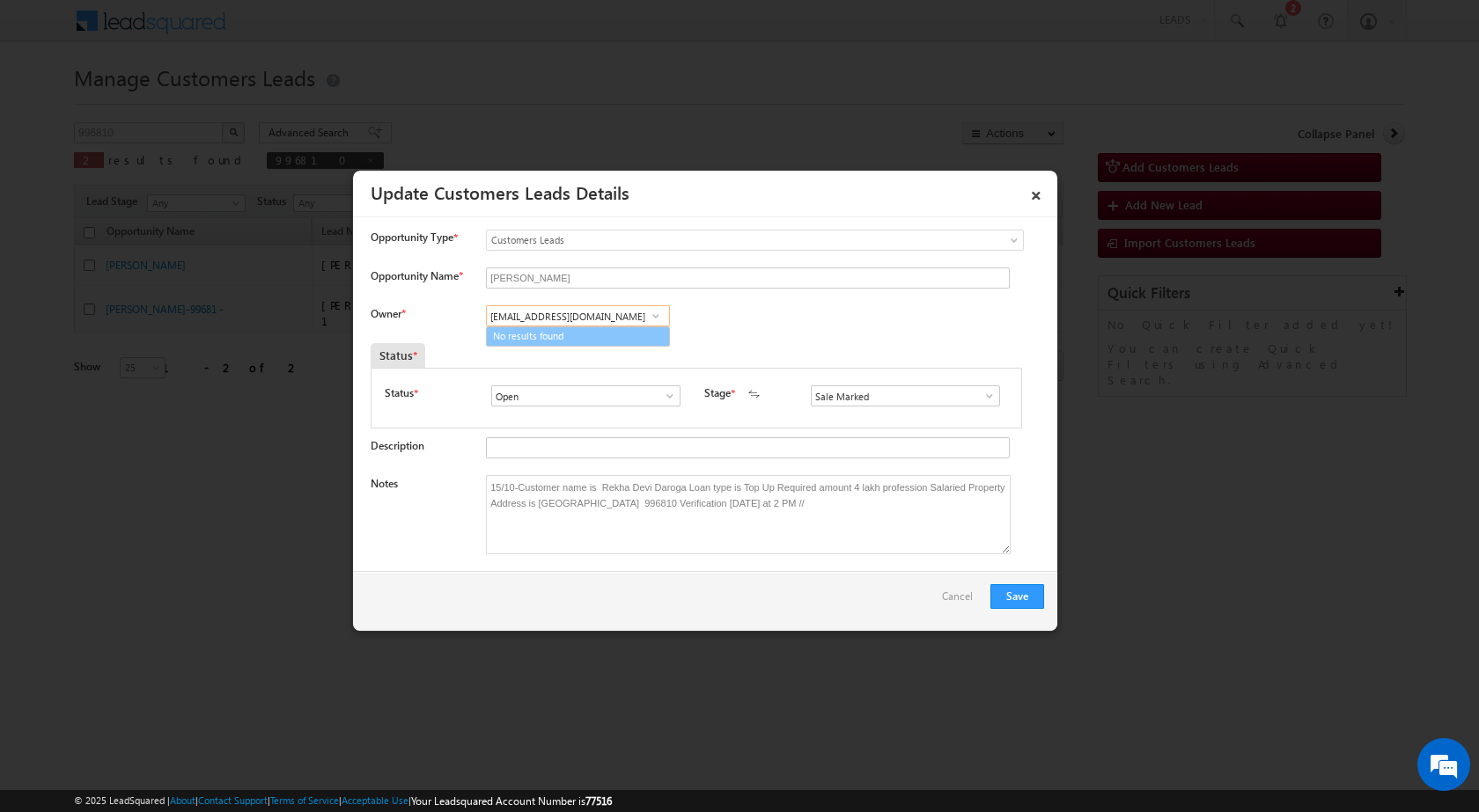
type input "[EMAIL_ADDRESS][DOMAIN_NAME]"
click at [642, 359] on div "Status *" at bounding box center [611, 355] width 483 height 24
click at [644, 316] on link at bounding box center [655, 316] width 22 height 18
paste input "[EMAIL_ADDRESS][DOMAIN_NAME]"
type input "[EMAIL_ADDRESS][DOMAIN_NAME]"
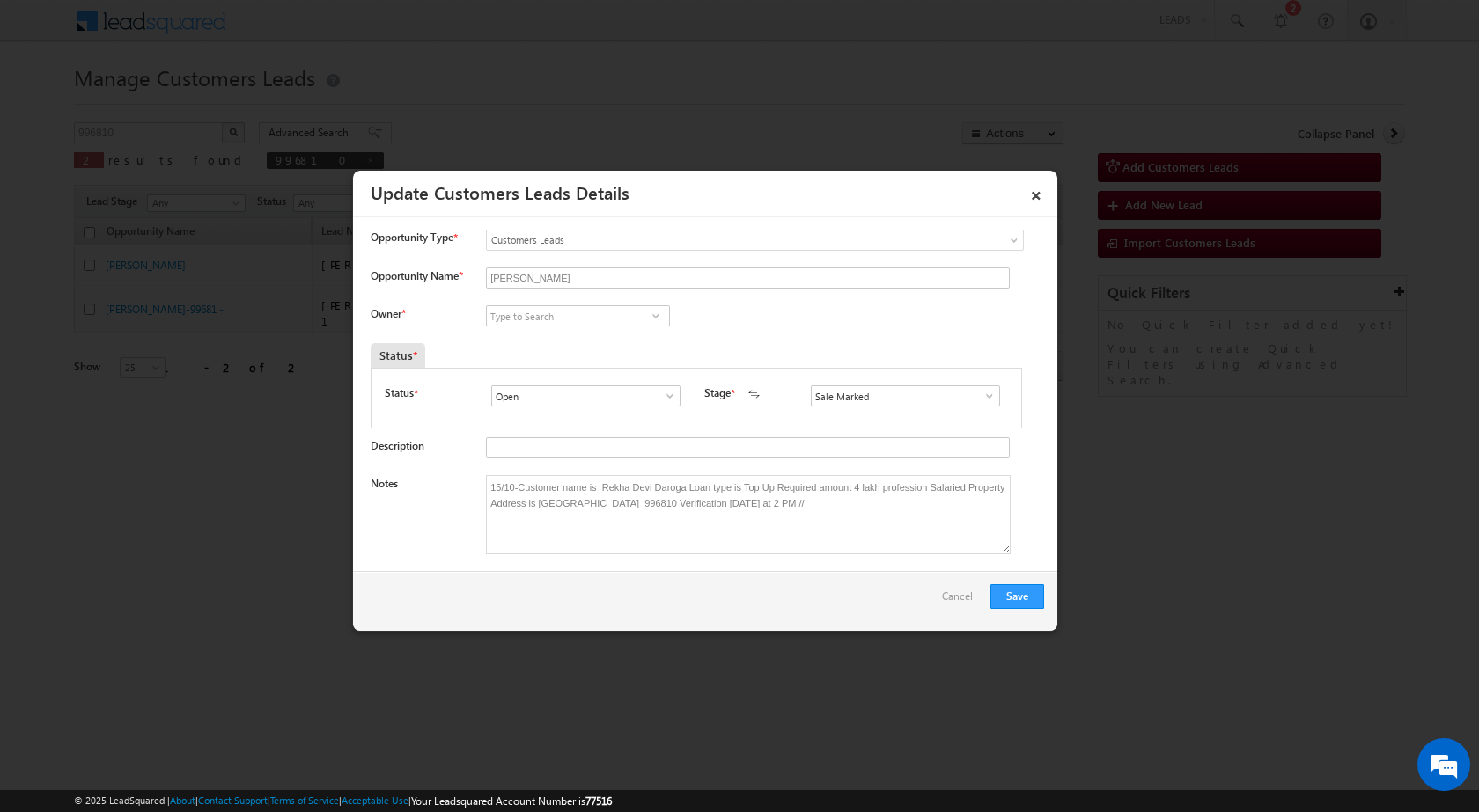
click at [767, 356] on div "Status *" at bounding box center [611, 355] width 483 height 24
click at [1037, 196] on link "×" at bounding box center [1035, 192] width 30 height 30
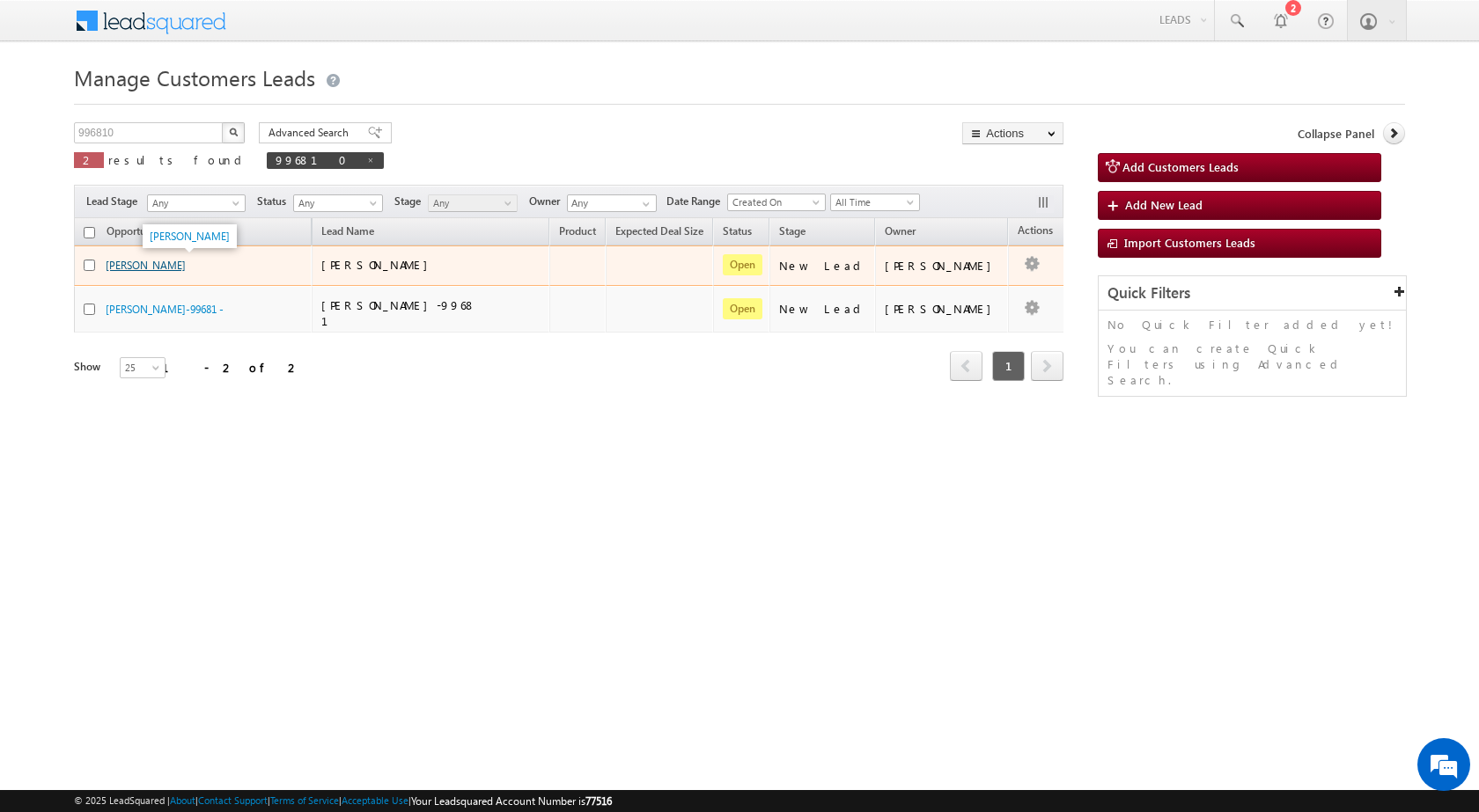
click at [182, 260] on link "[PERSON_NAME]" at bounding box center [146, 264] width 80 height 13
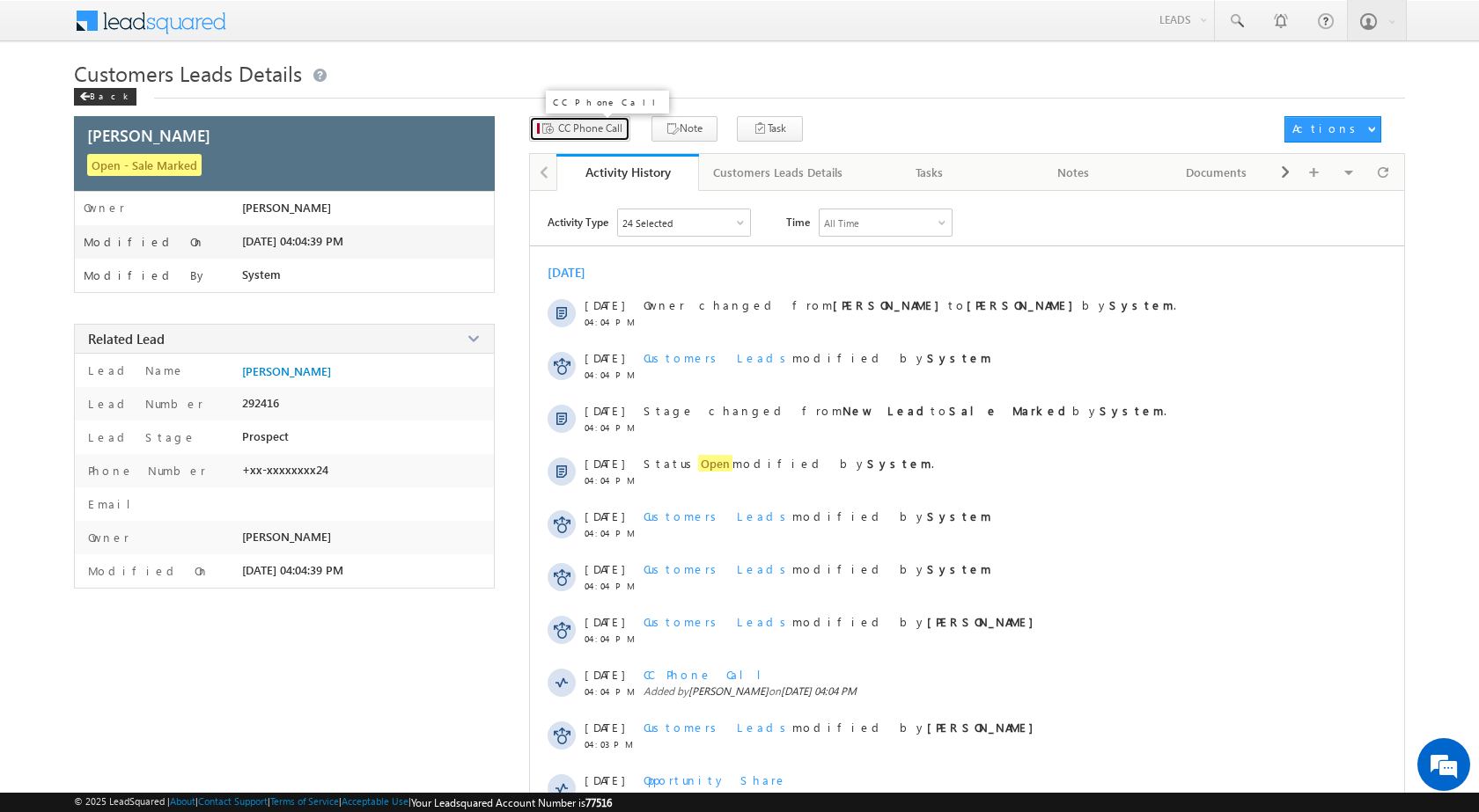
click at [595, 139] on button "CC Phone Call" at bounding box center [579, 129] width 101 height 25
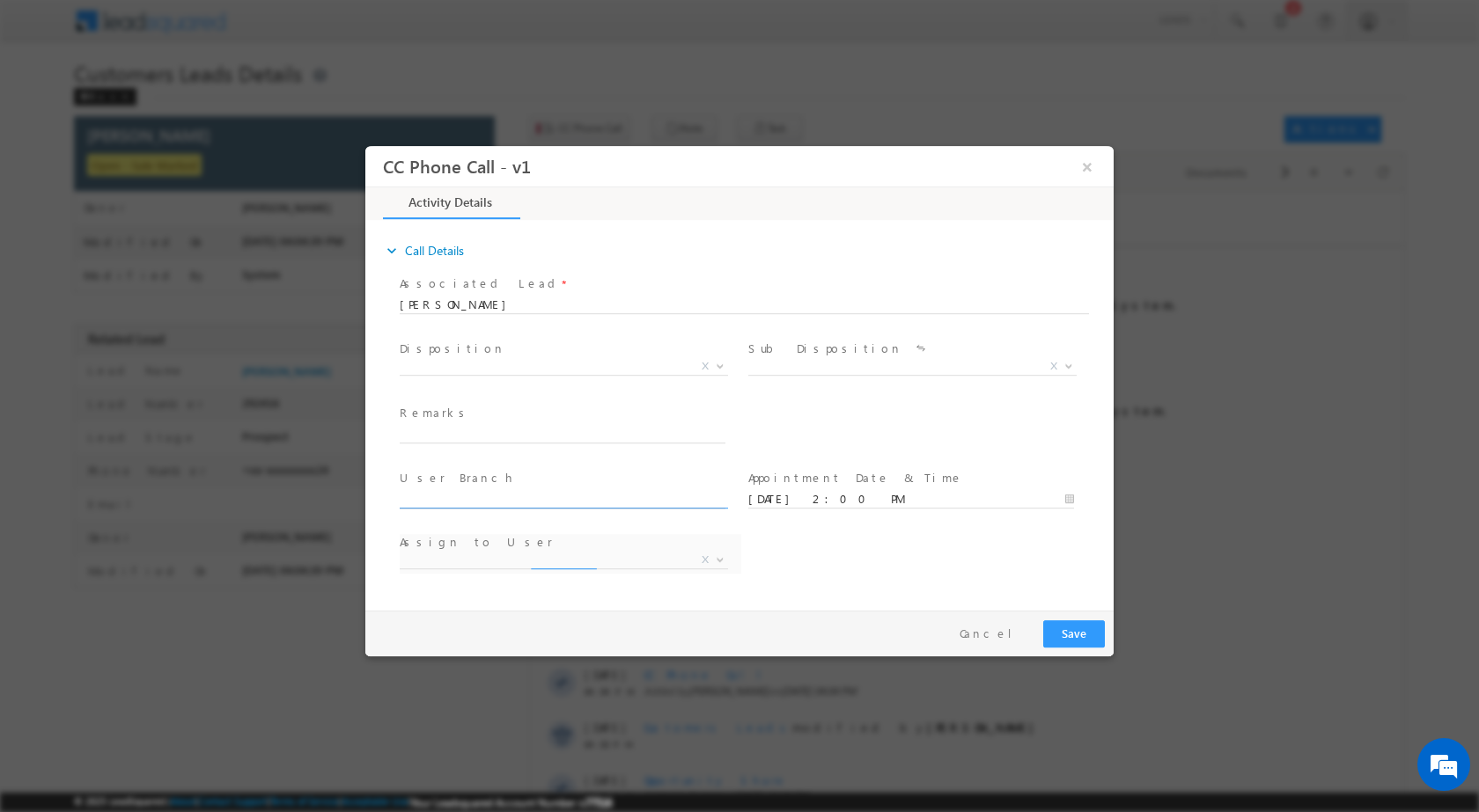
click at [572, 498] on input "text" at bounding box center [562, 499] width 325 height 18
select select "Rose.Shyse+sgrl@leadsquared.com"
paste input "[EMAIL_ADDRESS][DOMAIN_NAME]"
type input "[EMAIL_ADDRESS][DOMAIN_NAME]"
click at [713, 369] on span at bounding box center [718, 364] width 18 height 23
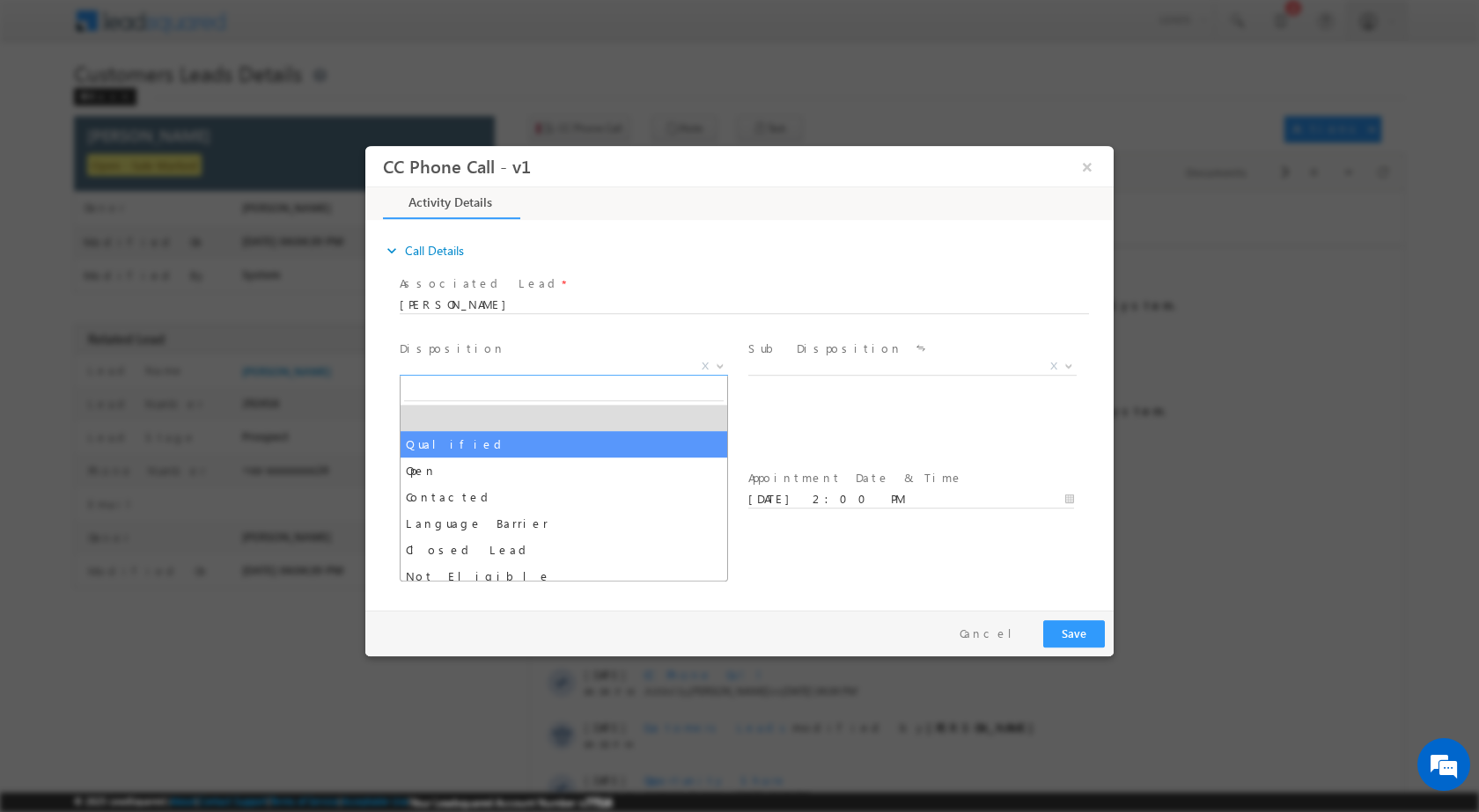
drag, startPoint x: 541, startPoint y: 438, endPoint x: 979, endPoint y: 401, distance: 439.6
select select "Qualified"
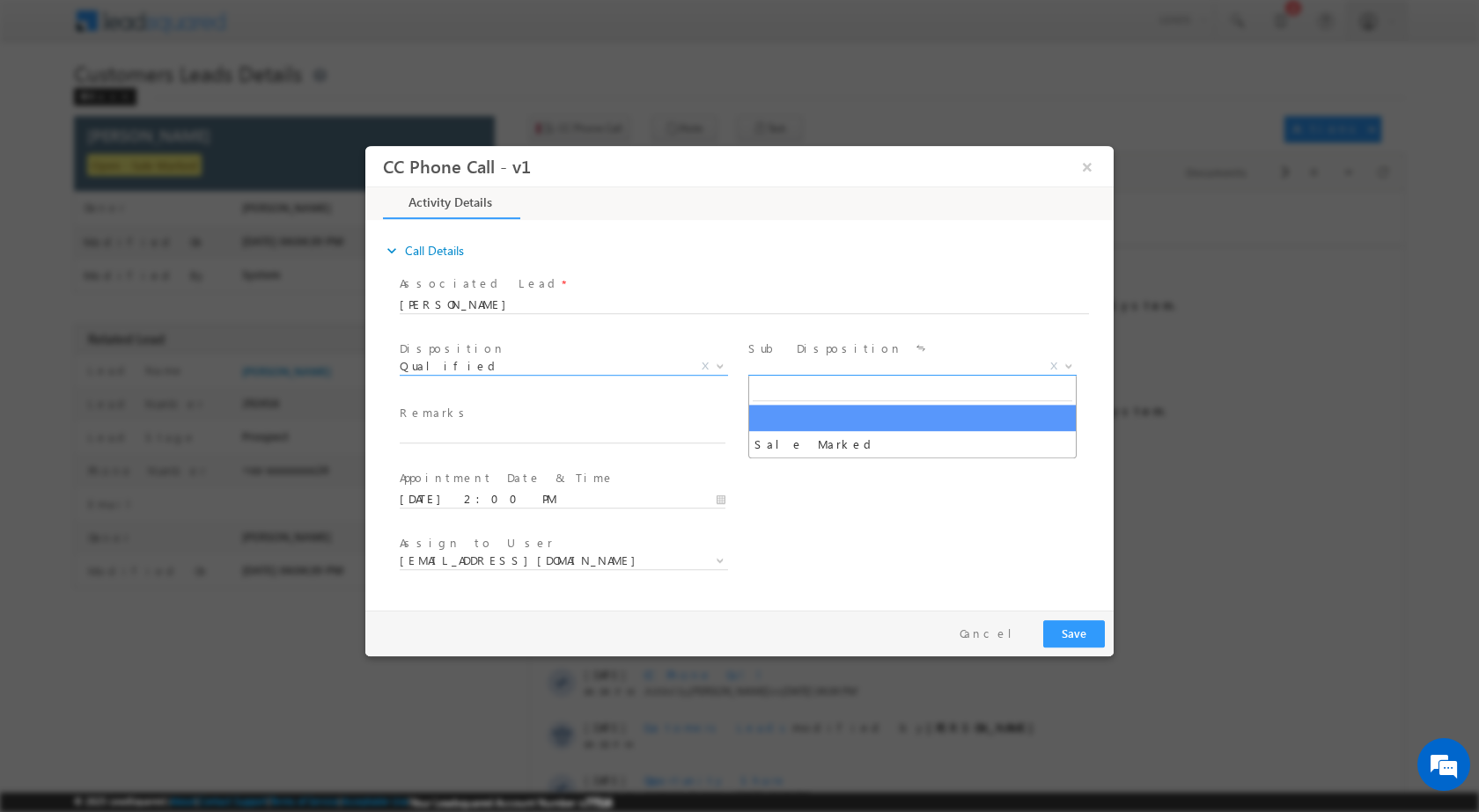
click at [1061, 366] on span at bounding box center [1067, 364] width 18 height 23
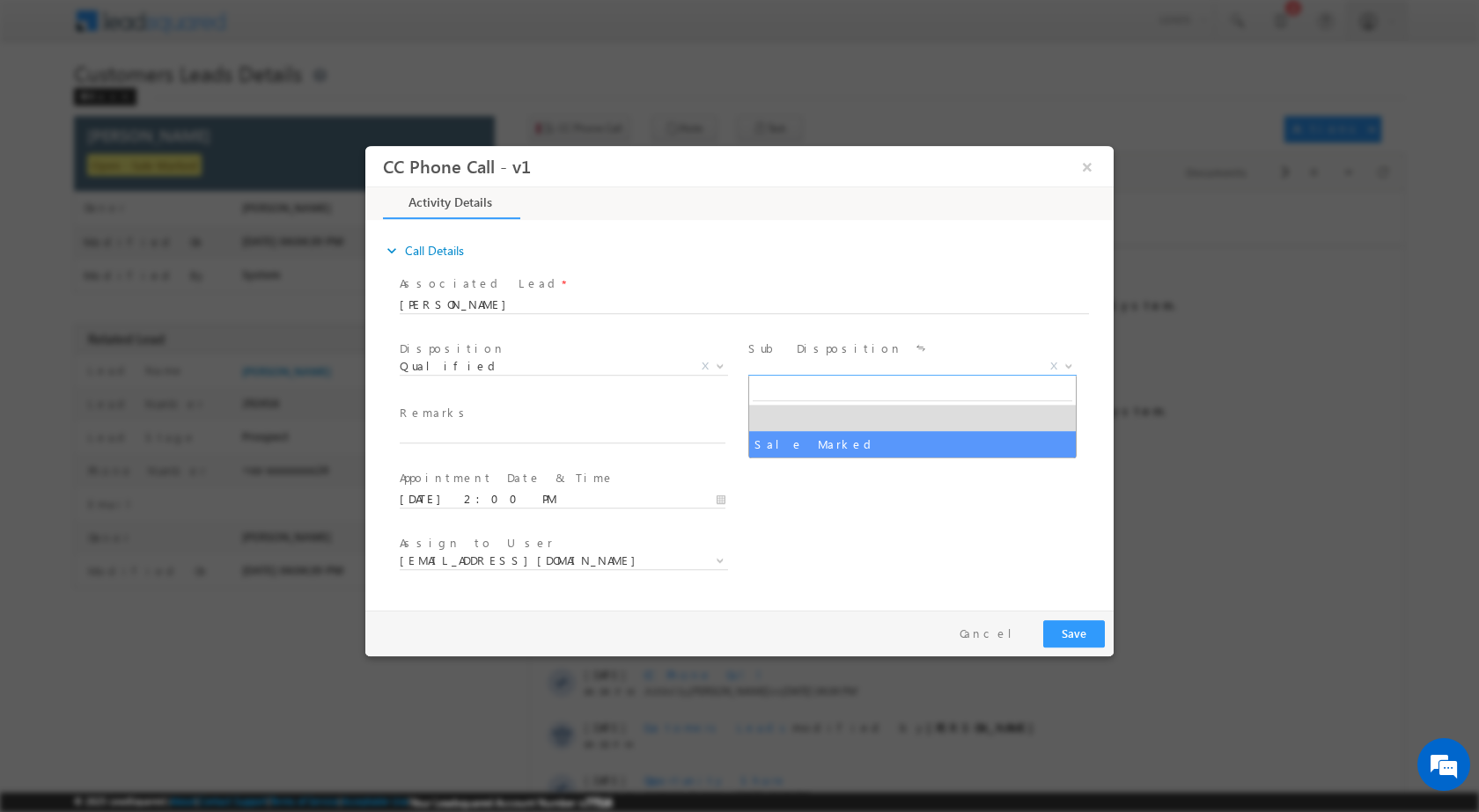
select select "Sale Marked"
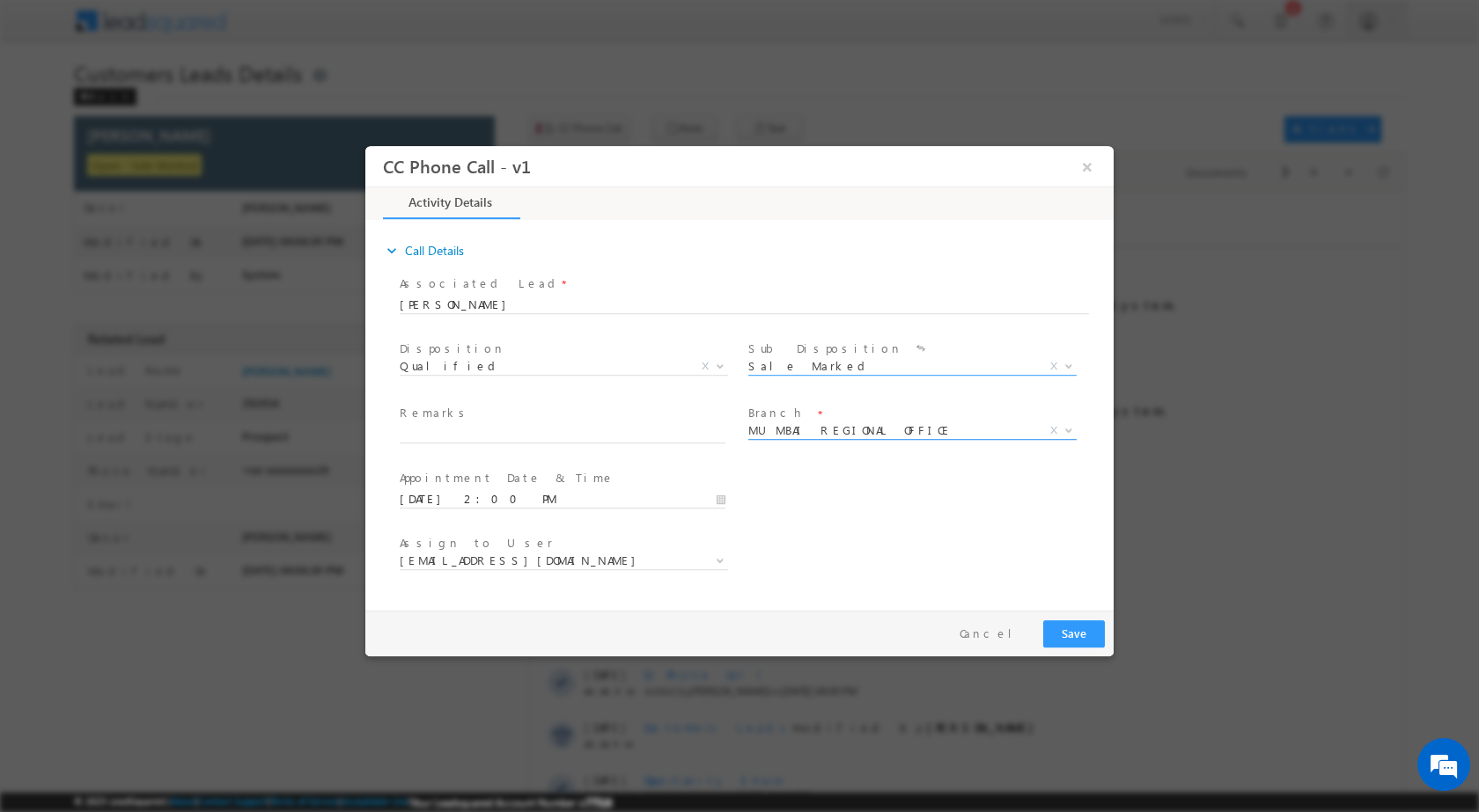
click at [1072, 426] on b at bounding box center [1068, 429] width 11 height 6
type input "V"
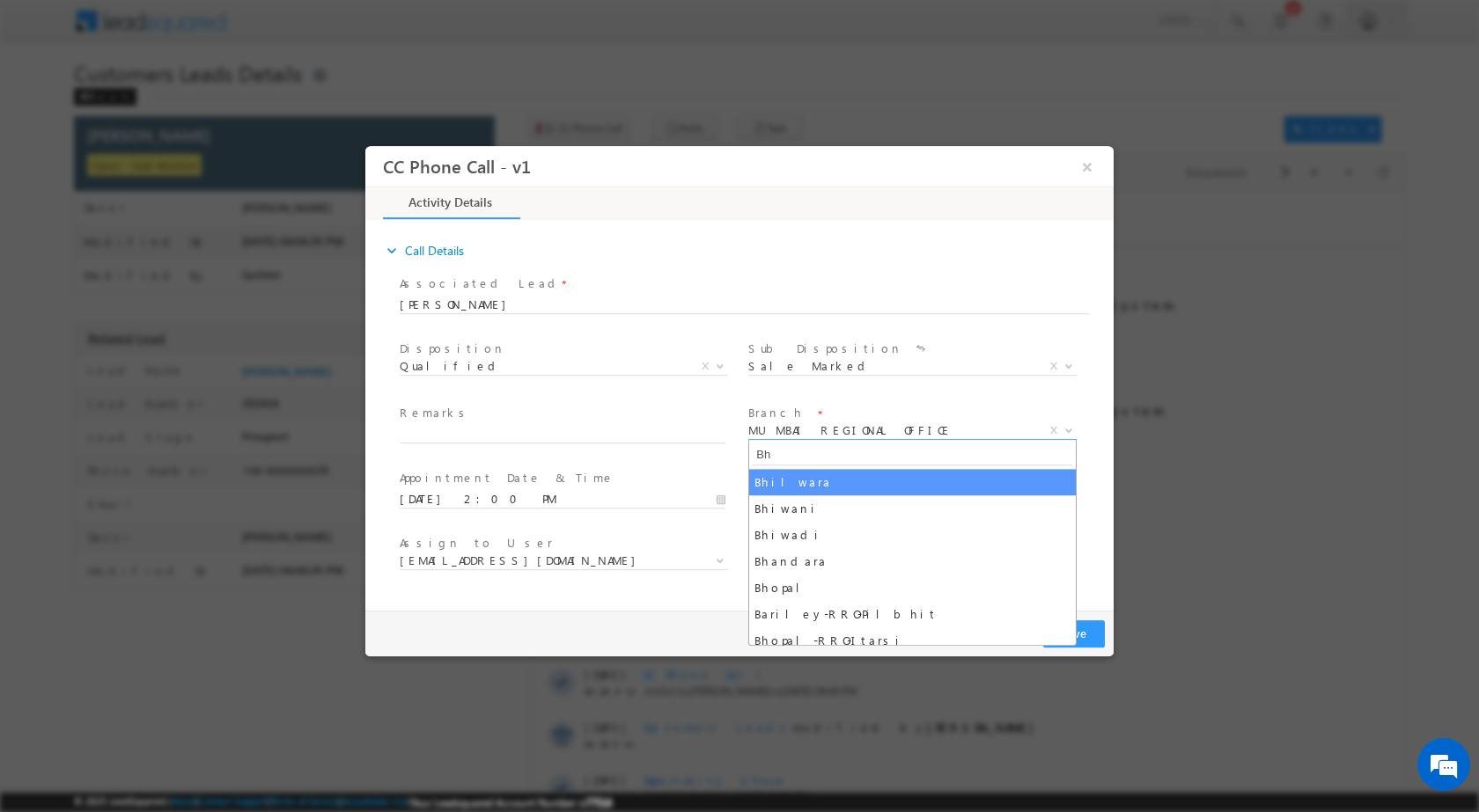
type input "Bh"
select select "Bhilwara"
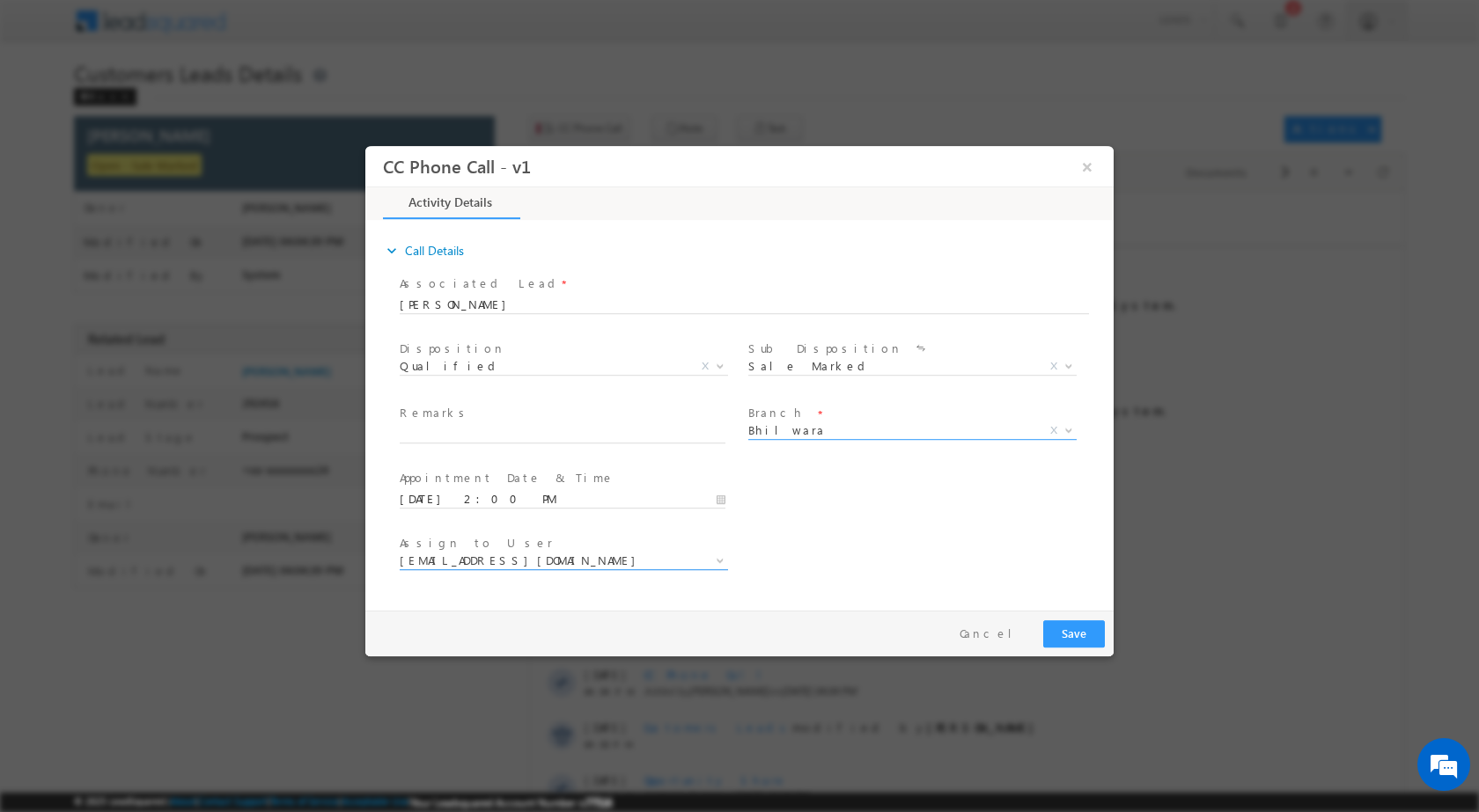
click at [724, 563] on span at bounding box center [718, 559] width 18 height 23
select select "bhanwar.bairwa@sgrlimited.in"
click at [707, 563] on span "bhanwar.bairwa@sgrlimited.in" at bounding box center [563, 560] width 328 height 18
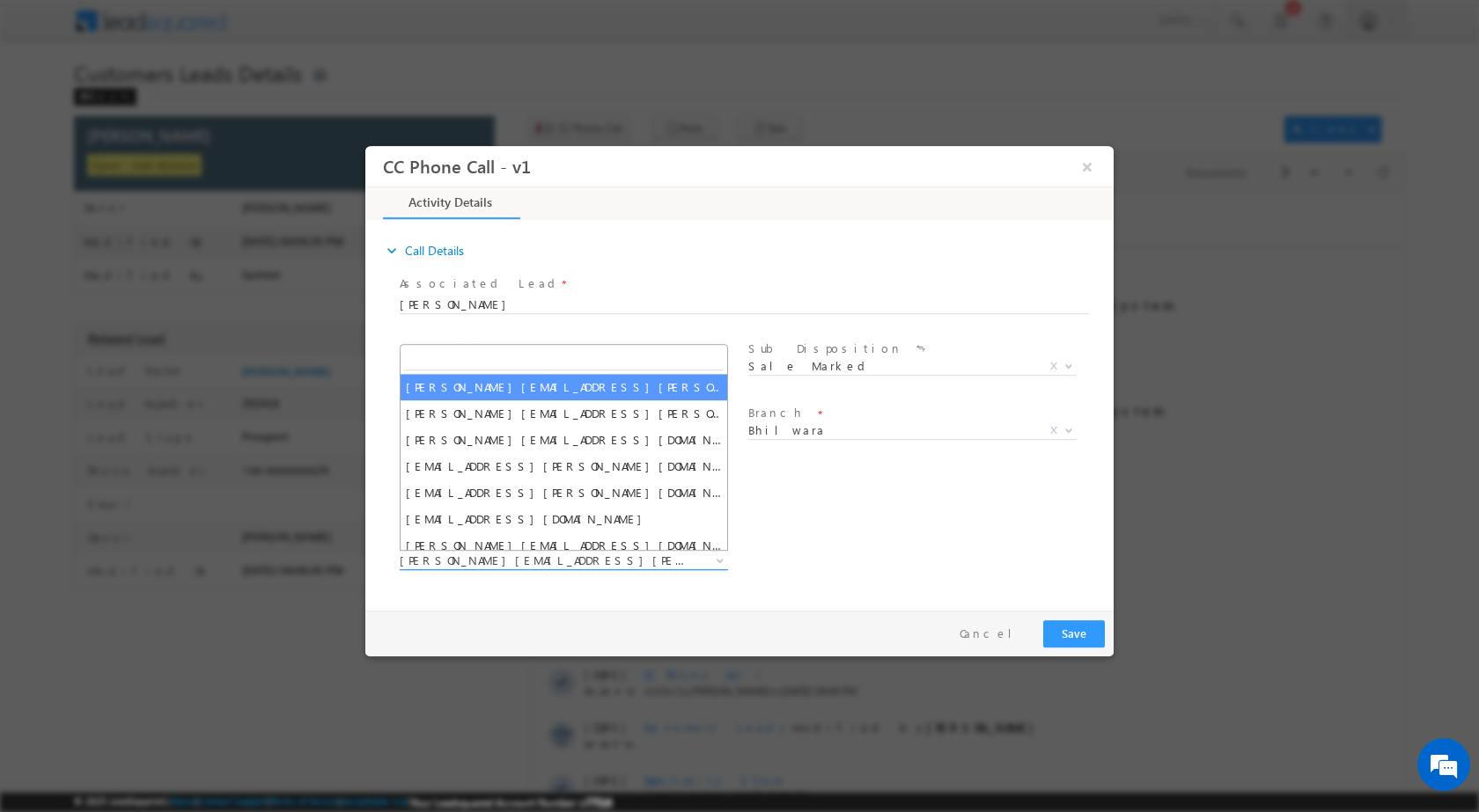
type input "[EMAIL_ADDRESS][DOMAIN_NAME]"
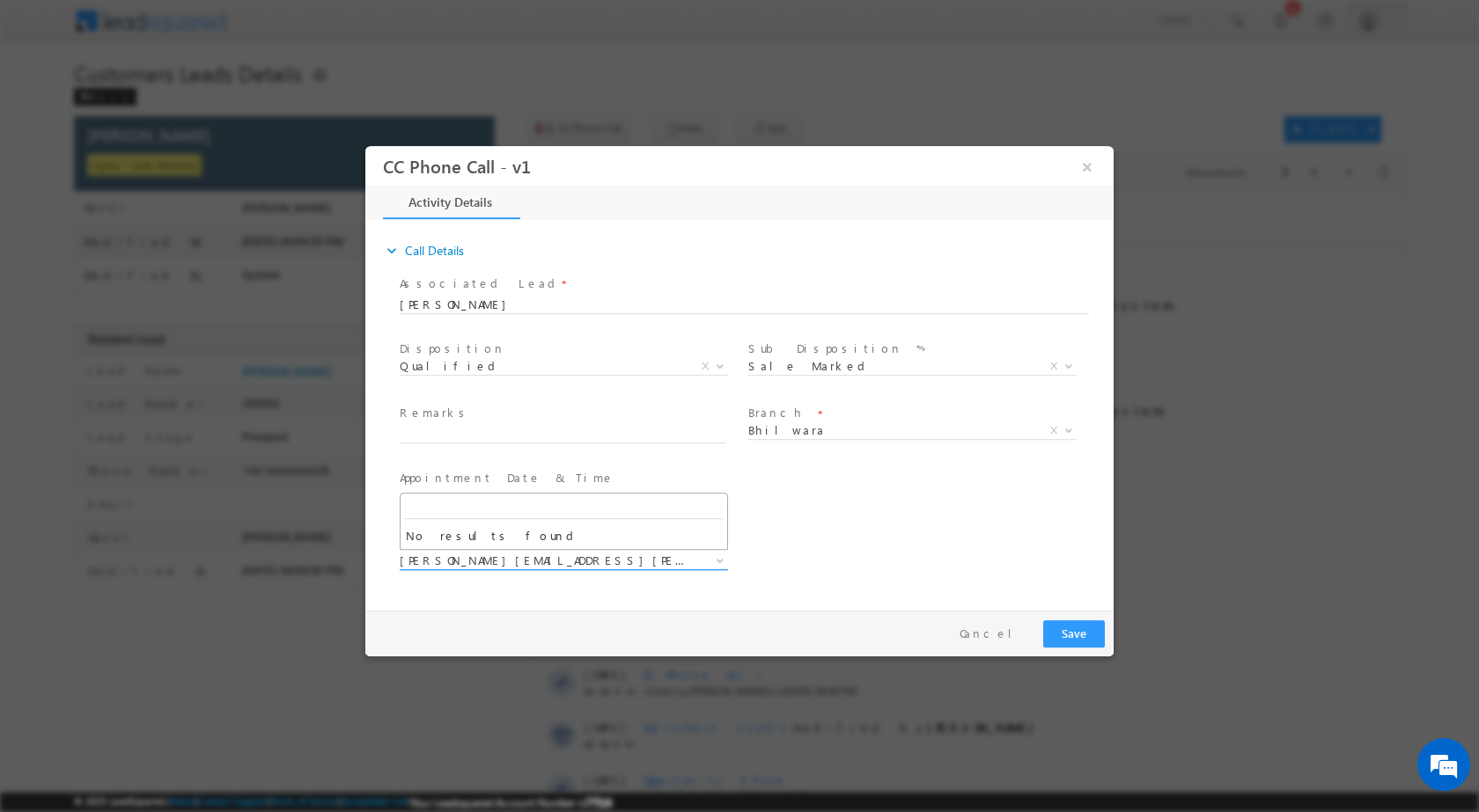
drag, startPoint x: 579, startPoint y: 577, endPoint x: 602, endPoint y: 574, distance: 23.2
click at [581, 578] on span at bounding box center [562, 582] width 325 height 20
click at [473, 412] on span "Remarks *" at bounding box center [562, 413] width 325 height 20
click at [473, 425] on input "text" at bounding box center [562, 434] width 325 height 18
paste input "15/10-Customer name is Rekha Devi Daroga Loan type is Top Up Required amount 4 …"
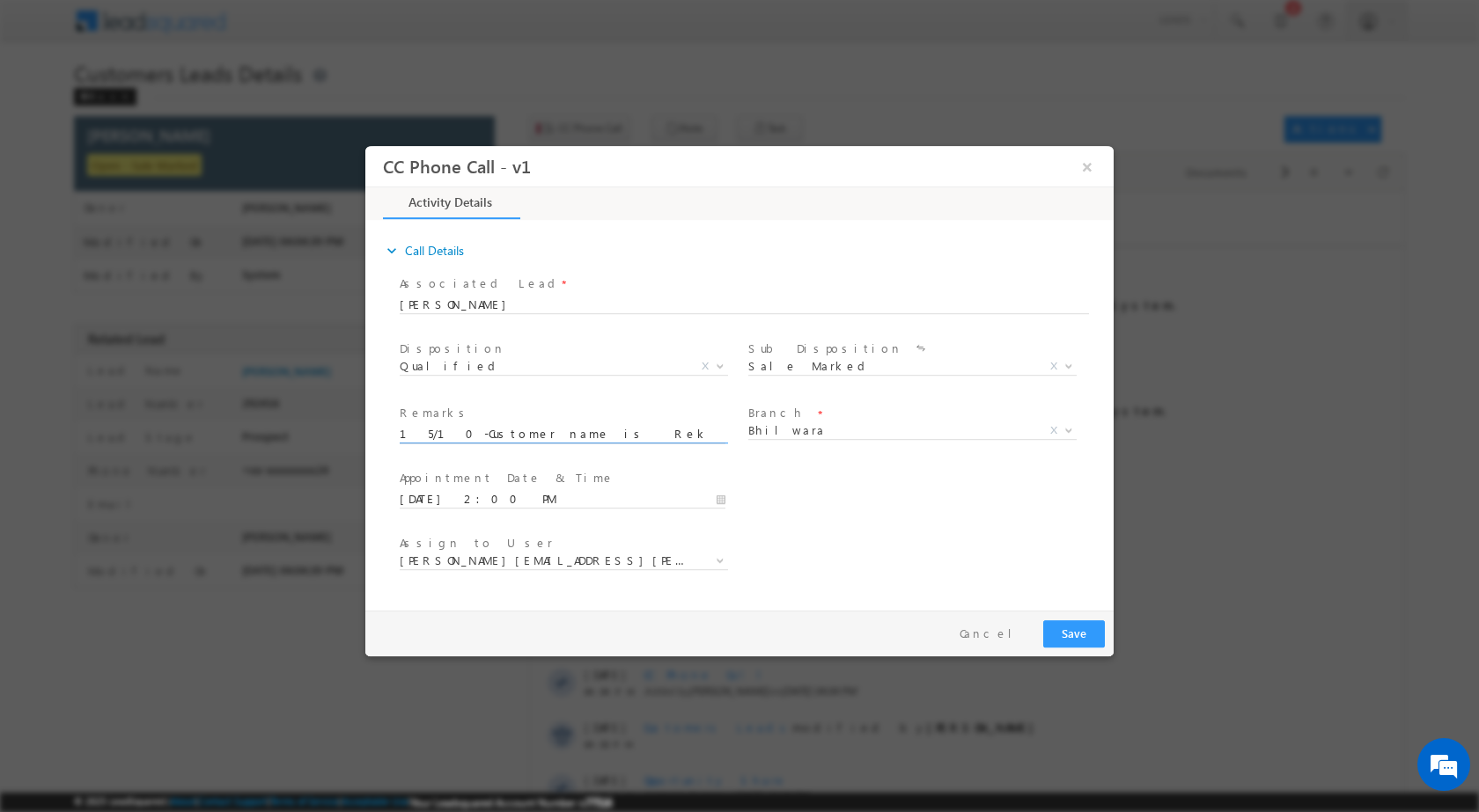
scroll to position [0, 688]
type input "15/10-Customer name is Rekha Devi Daroga Loan type is Top Up Required amount 4 …"
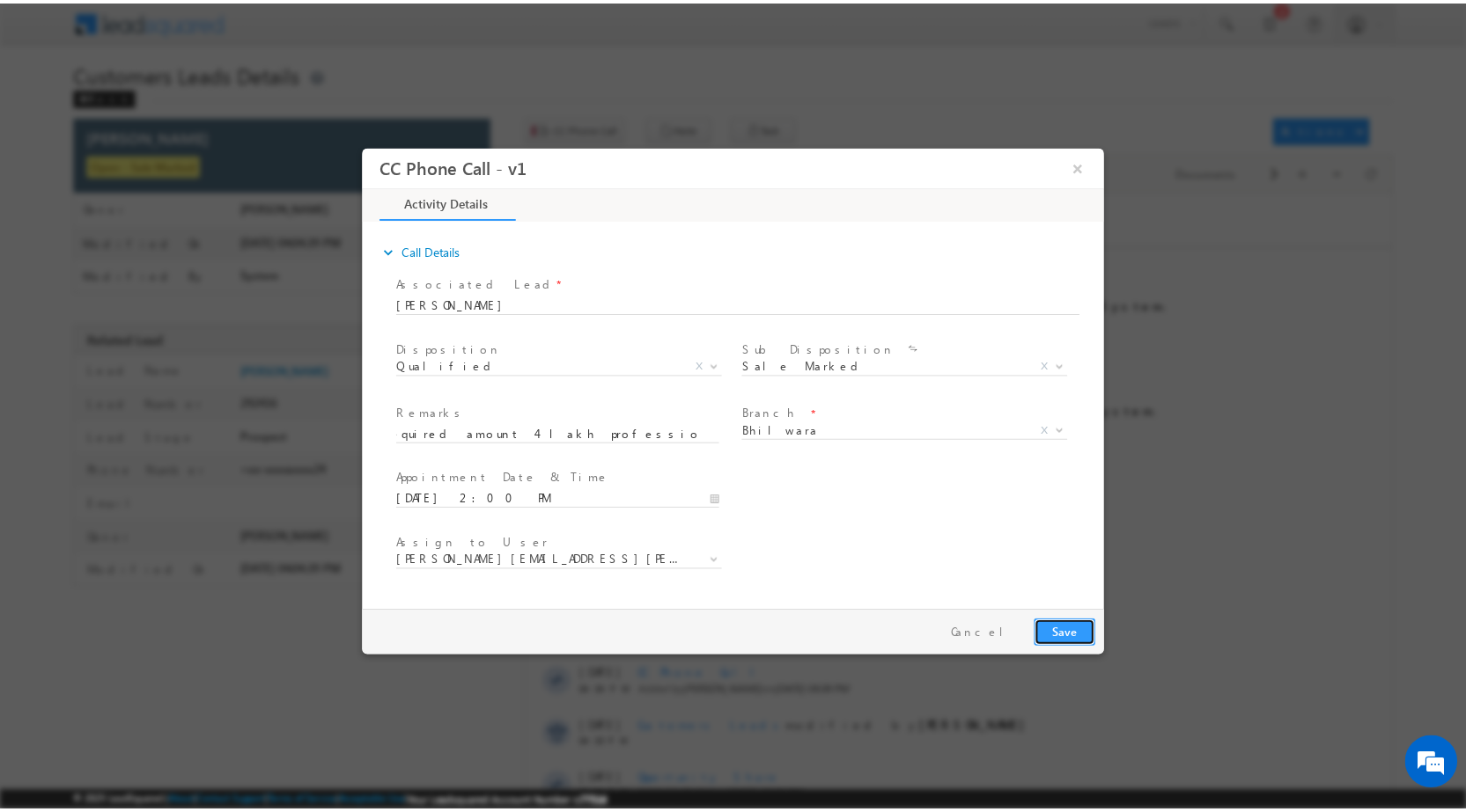
scroll to position [0, 0]
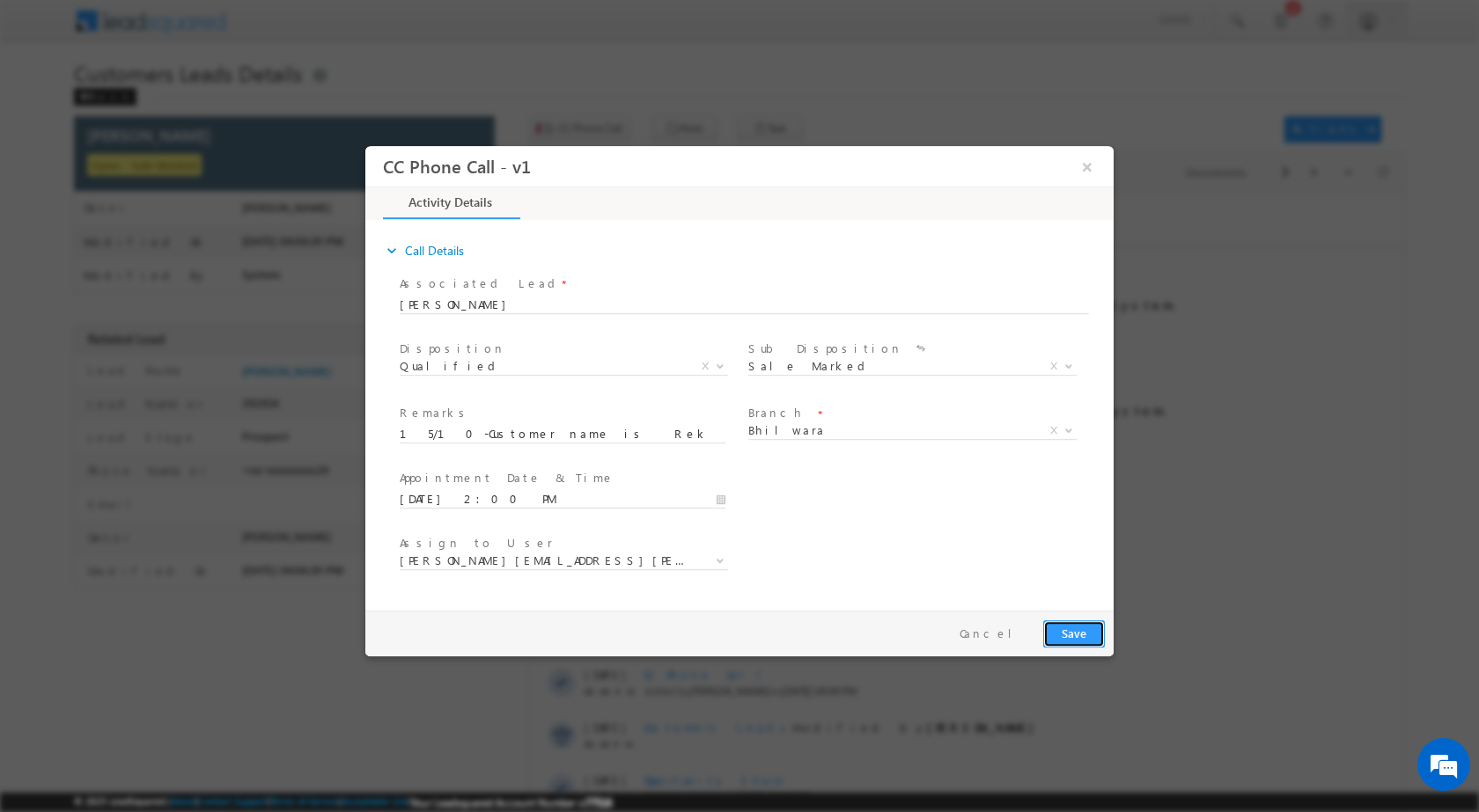
click at [1049, 635] on button "Save" at bounding box center [1073, 634] width 62 height 27
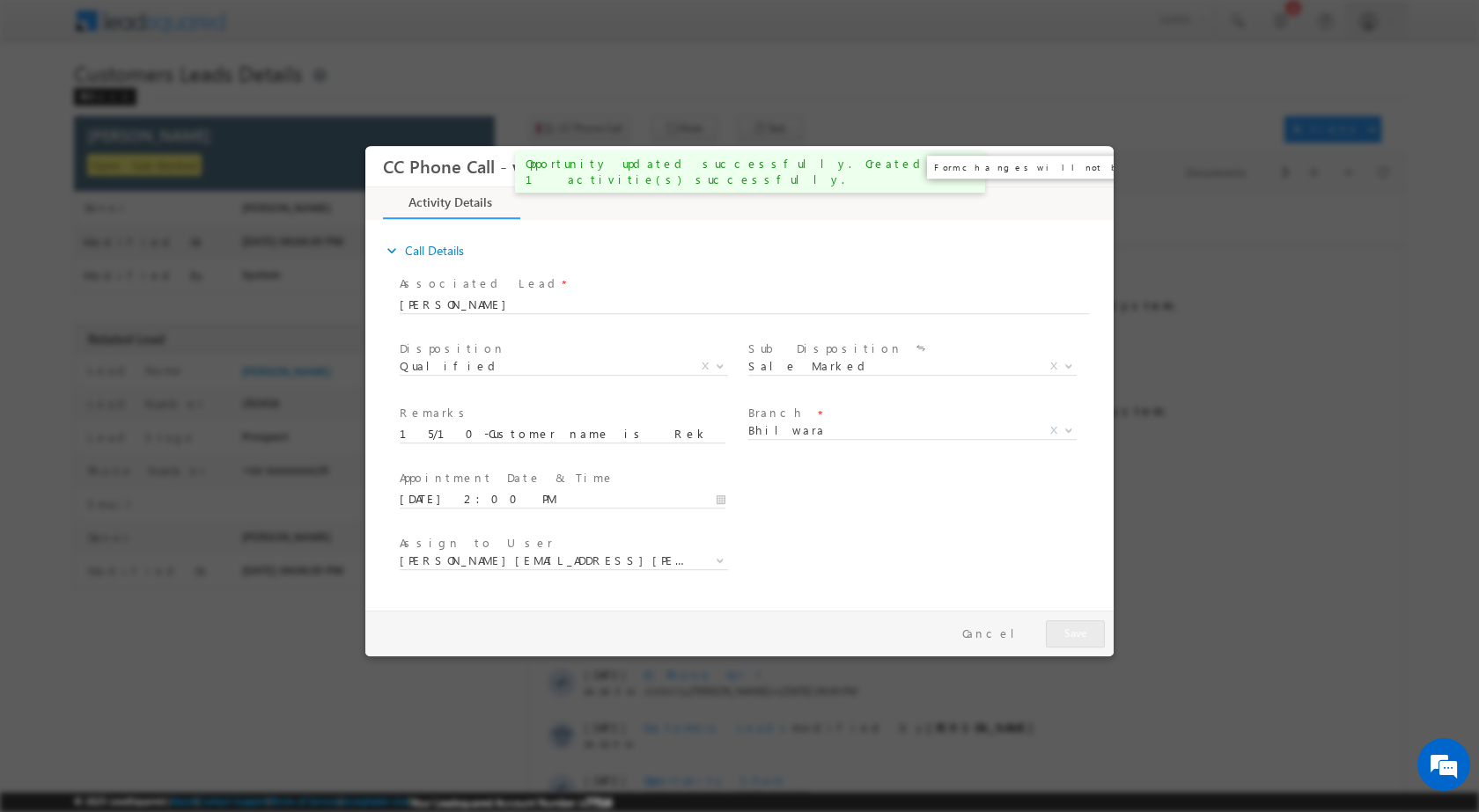
click at [1097, 166] on button "×" at bounding box center [1086, 166] width 30 height 32
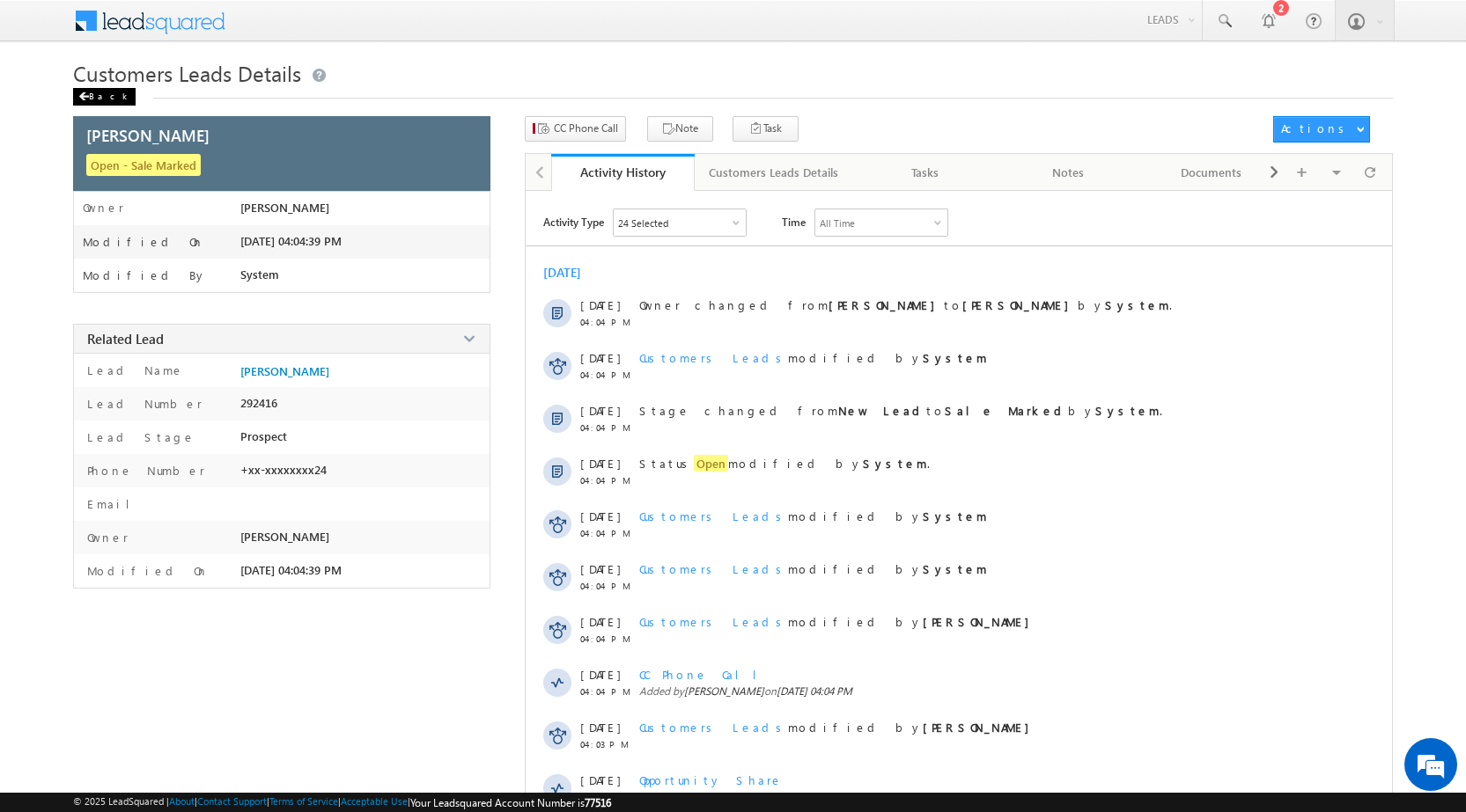
click at [113, 100] on div "Back" at bounding box center [105, 97] width 63 height 18
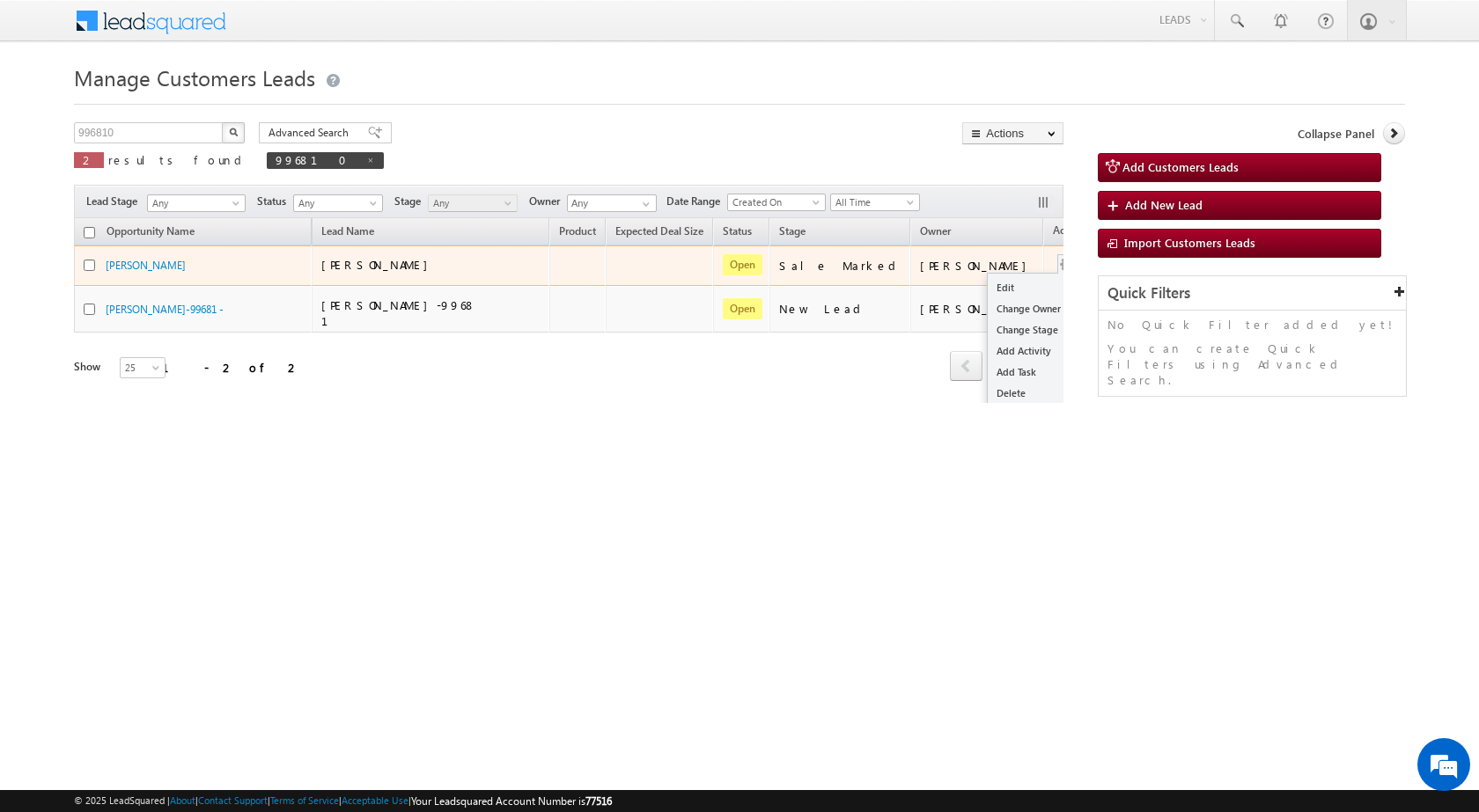
click at [1057, 265] on span at bounding box center [1067, 264] width 20 height 20
click at [987, 282] on link "Edit" at bounding box center [1031, 288] width 88 height 22
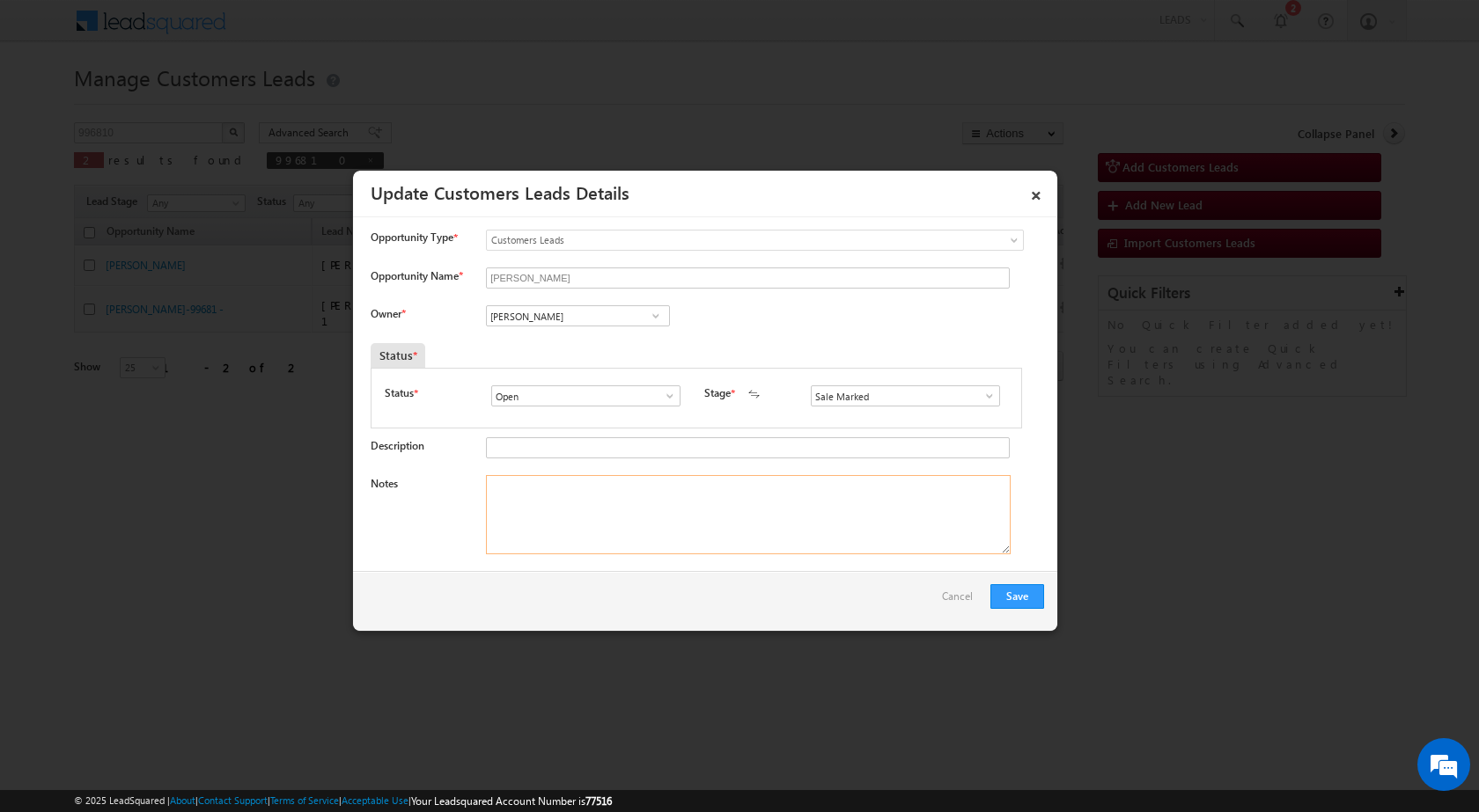
click at [580, 517] on textarea "Notes" at bounding box center [748, 514] width 525 height 79
paste textarea "15/10-Customer name is Rekha Devi Daroga Loan type is Top Up Required amount 4 …"
type textarea "15/10-Customer name is Rekha Devi Daroga Loan type is Top Up Required amount 4 …"
click at [653, 316] on span at bounding box center [655, 315] width 18 height 14
paste input "[EMAIL_ADDRESS][DOMAIN_NAME]"
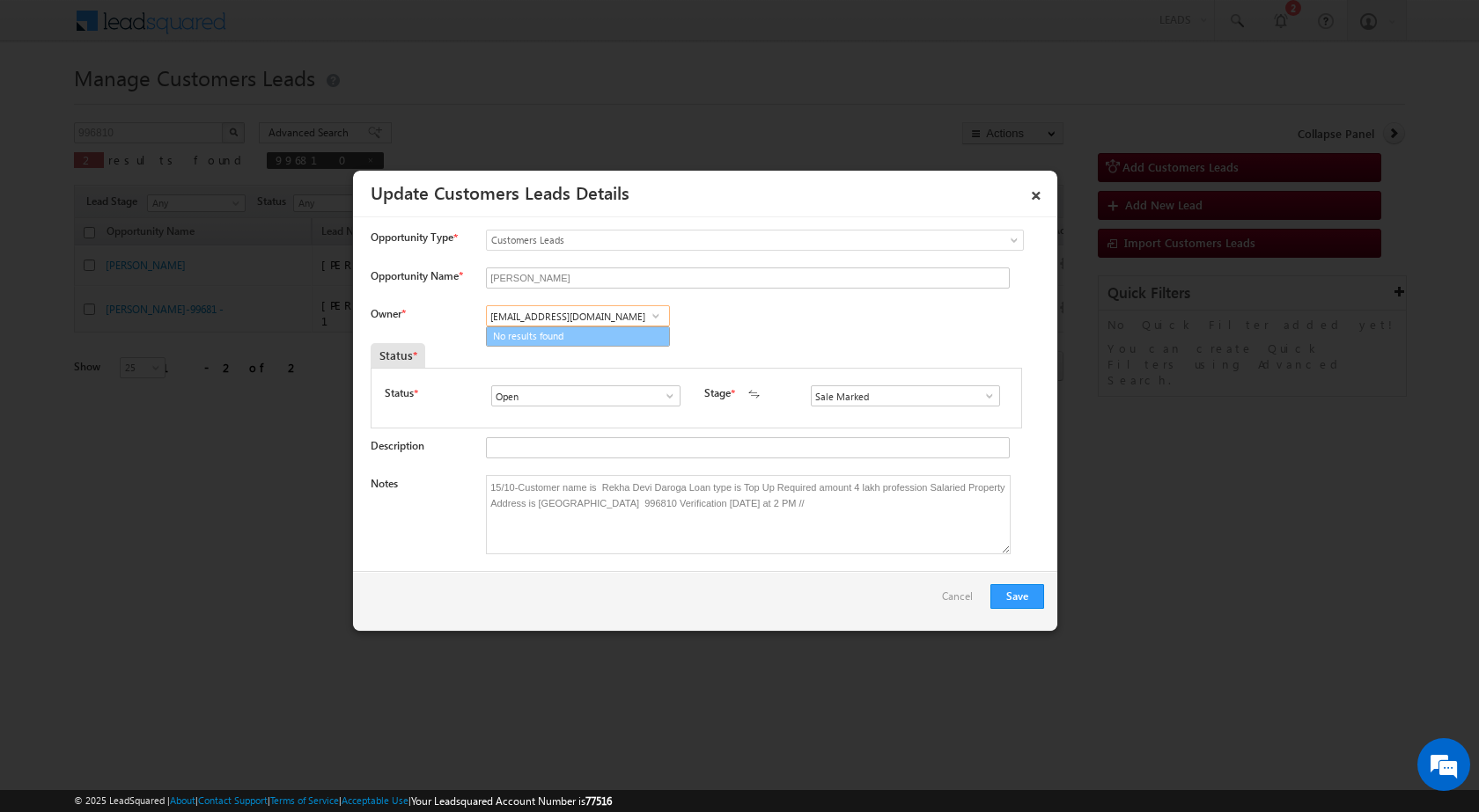
click at [597, 334] on link "No results found" at bounding box center [578, 336] width 184 height 21
click at [648, 314] on span at bounding box center [655, 315] width 18 height 14
type input "kel"
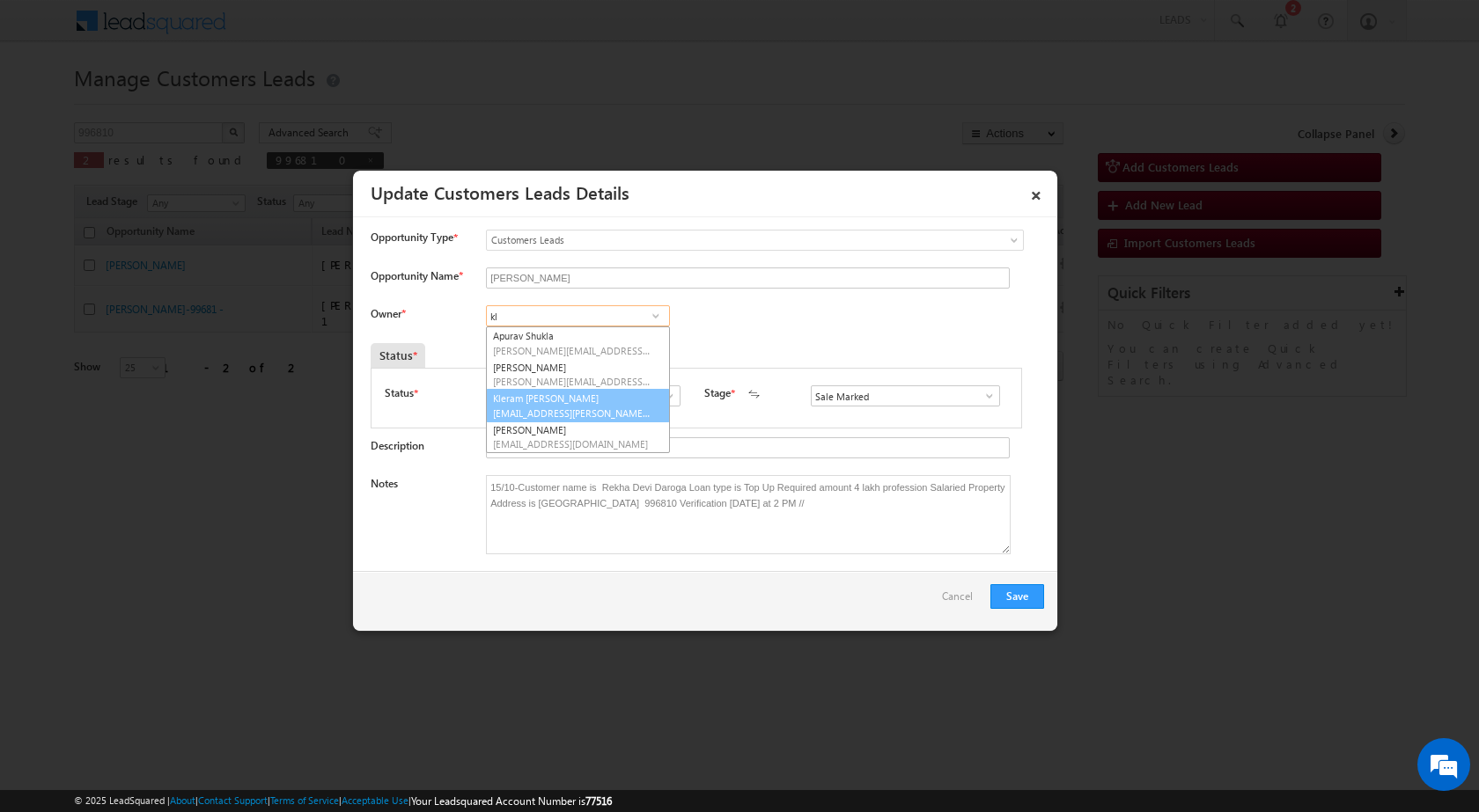
click at [525, 409] on span "[EMAIL_ADDRESS][PERSON_NAME][DOMAIN_NAME]" at bounding box center [572, 412] width 159 height 13
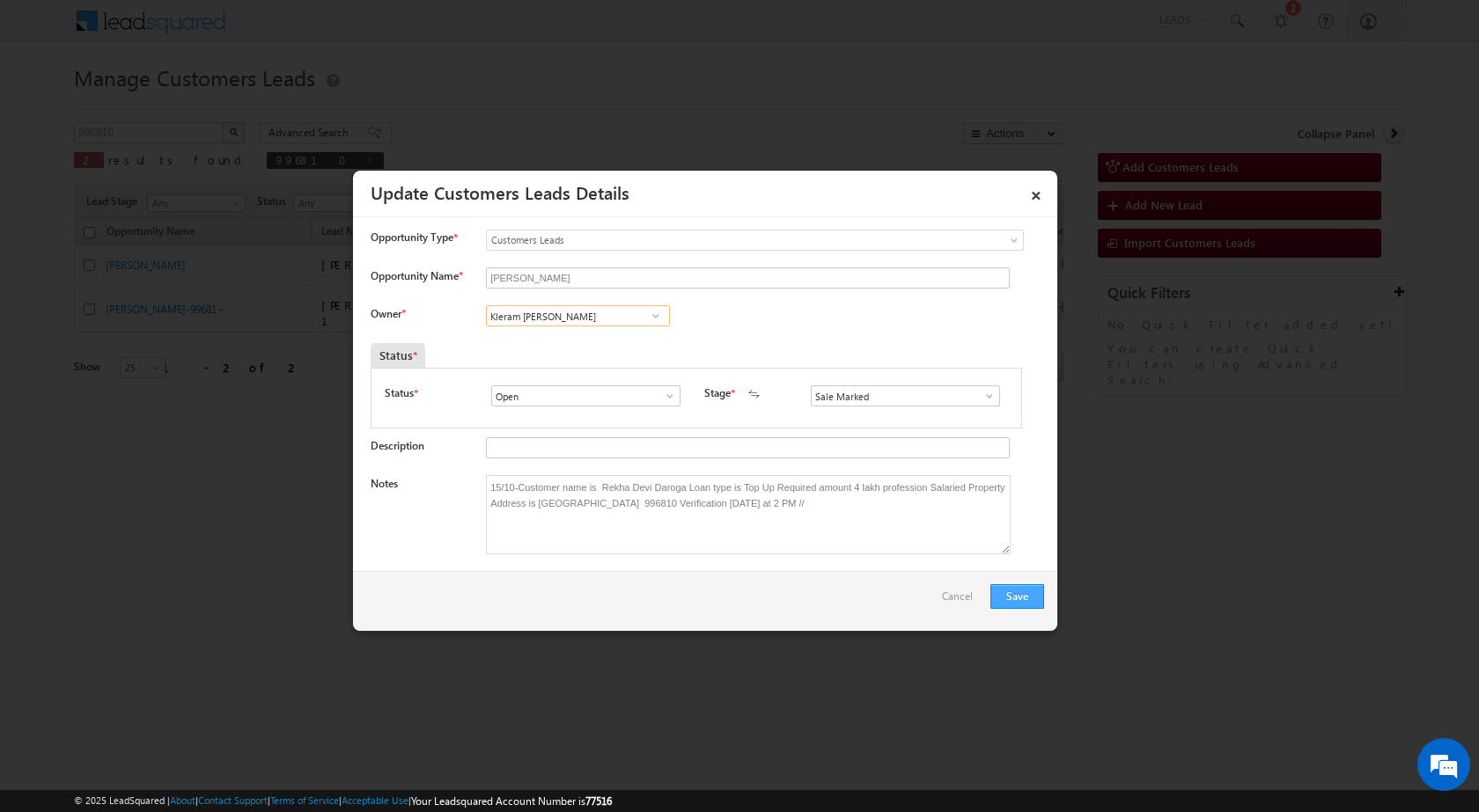
type input "Kleram [PERSON_NAME]"
click at [1011, 595] on button "Save" at bounding box center [1017, 597] width 54 height 24
